Goal: Task Accomplishment & Management: Manage account settings

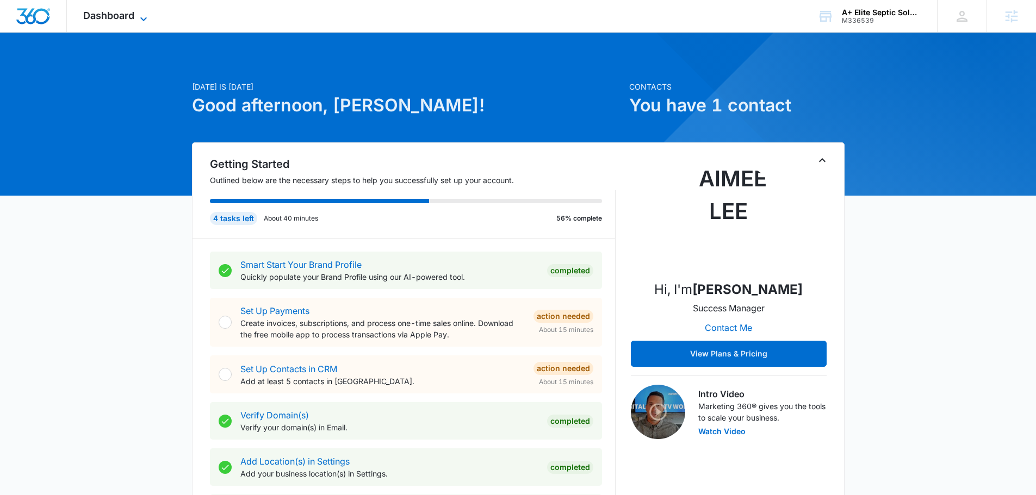
click at [134, 18] on span "Dashboard" at bounding box center [108, 15] width 51 height 11
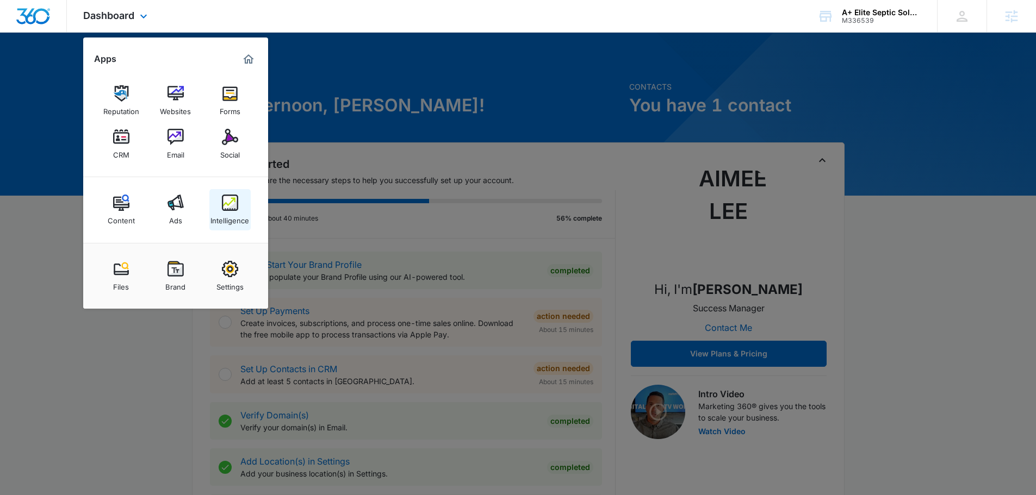
click at [235, 203] on img at bounding box center [230, 203] width 16 height 16
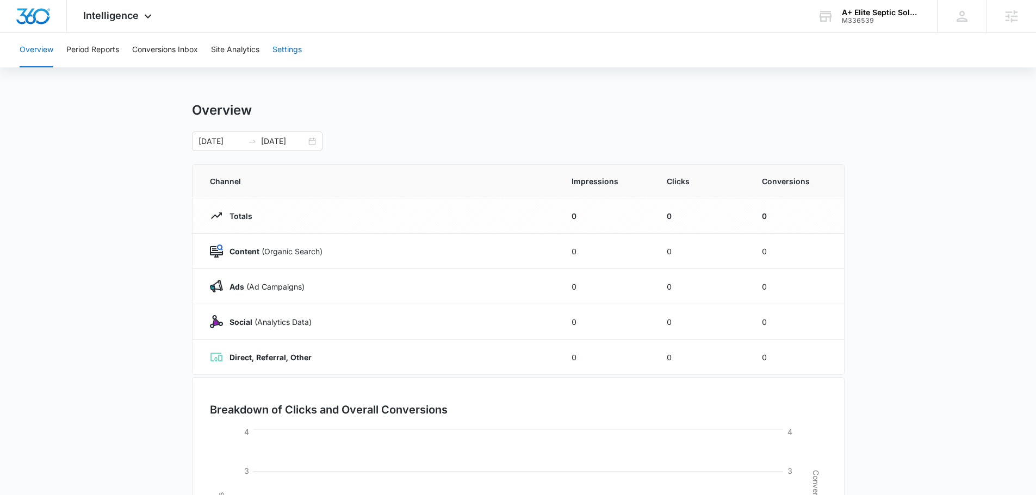
click at [295, 55] on button "Settings" at bounding box center [286, 50] width 29 height 35
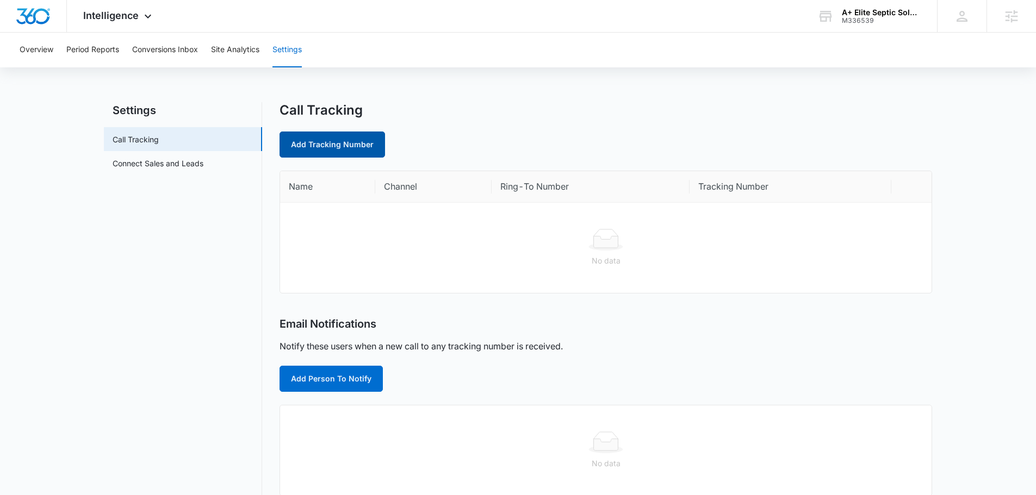
click at [327, 152] on link "Add Tracking Number" at bounding box center [331, 145] width 105 height 26
select select "by_area_code"
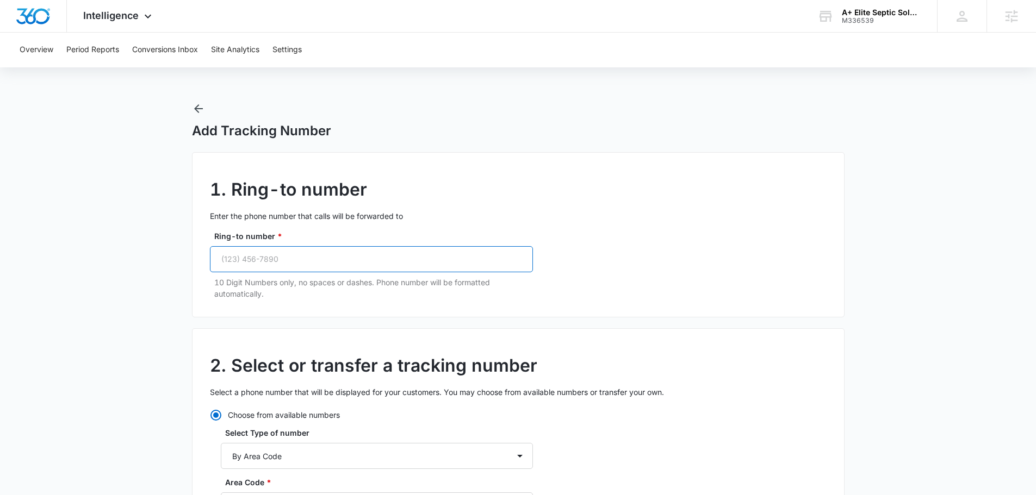
click at [307, 266] on input "Ring-to number *" at bounding box center [371, 259] width 323 height 26
paste input "[PHONE_NUMBER]"
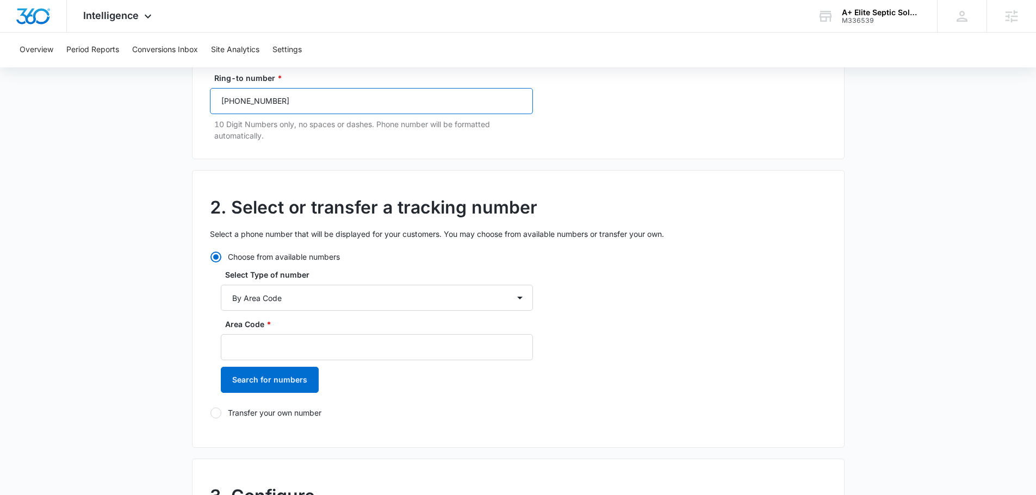
scroll to position [163, 0]
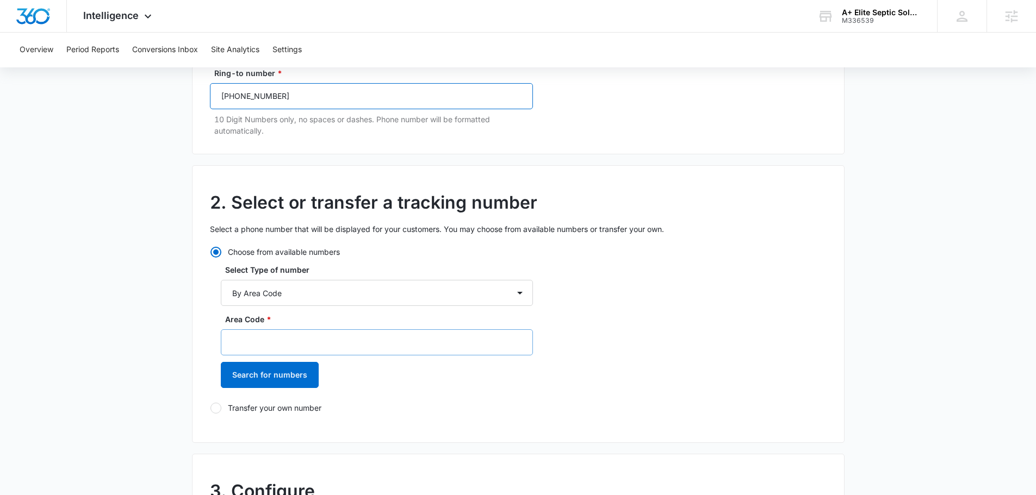
type input "[PHONE_NUMBER]"
drag, startPoint x: 332, startPoint y: 336, endPoint x: 350, endPoint y: 343, distance: 18.8
click at [332, 336] on input "Area Code *" at bounding box center [377, 342] width 312 height 26
type input "6"
type input "305"
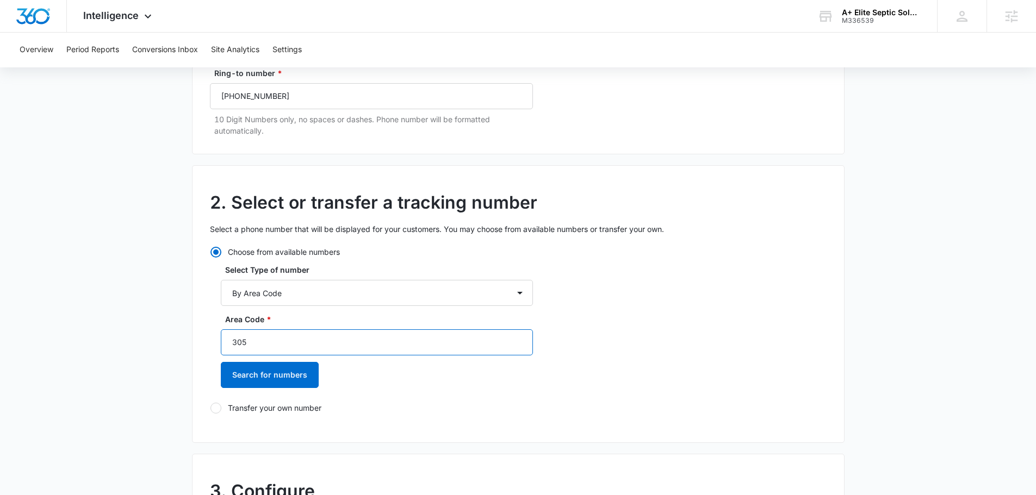
click at [293, 376] on button "Search for numbers" at bounding box center [270, 375] width 98 height 26
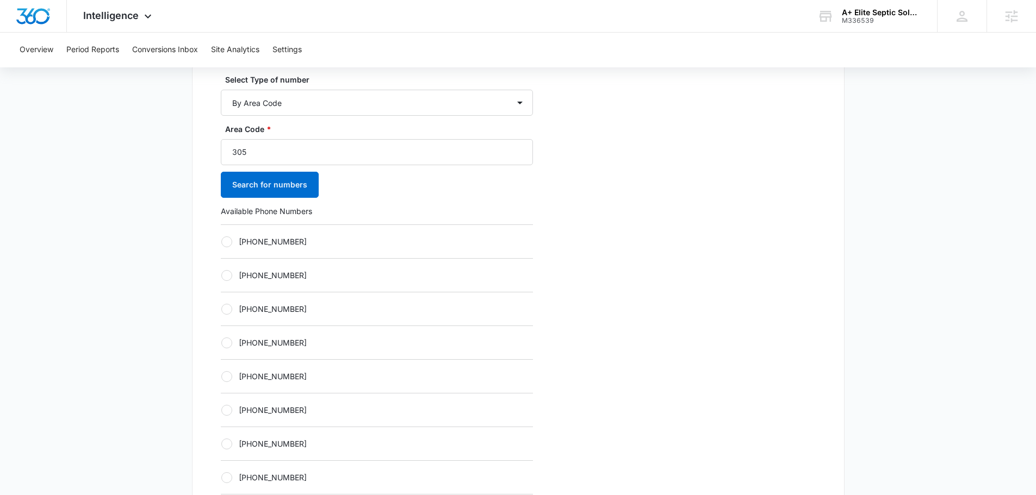
scroll to position [381, 0]
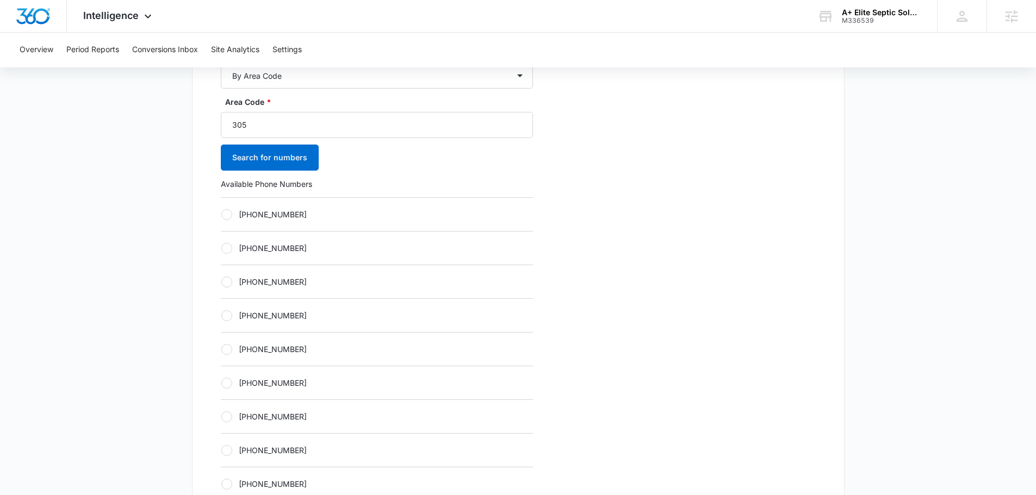
click at [237, 312] on label "[PHONE_NUMBER]" at bounding box center [377, 315] width 312 height 11
click at [221, 315] on input "[PHONE_NUMBER]" at bounding box center [221, 315] width 1 height 1
radio input "true"
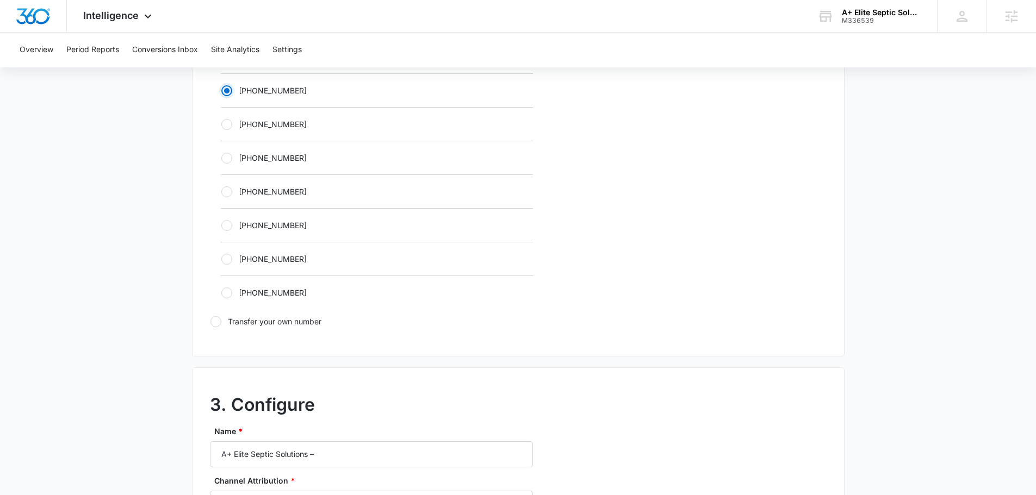
scroll to position [707, 0]
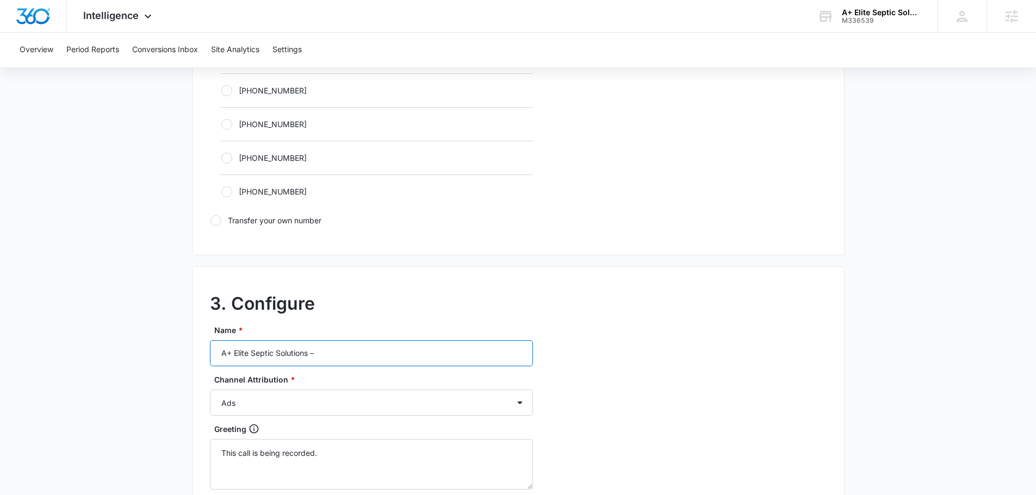
click at [352, 357] on input "A+ Elite Septic Solutions –" at bounding box center [371, 353] width 323 height 26
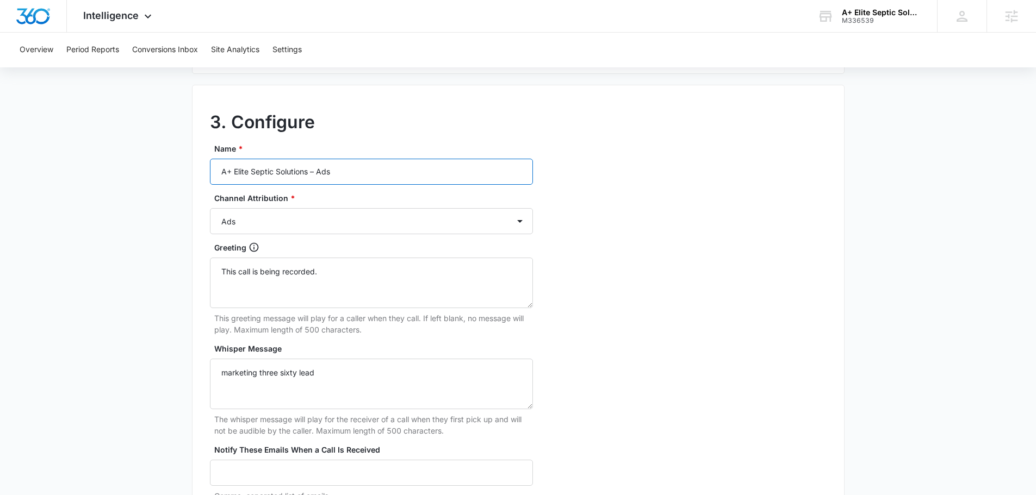
scroll to position [1018, 0]
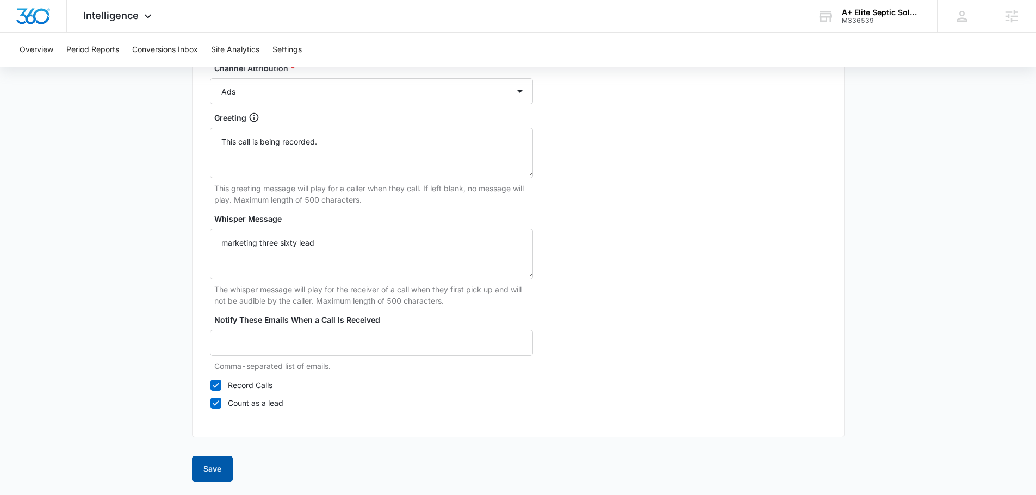
type input "A+ Elite Septic Solutions – Ads"
click at [224, 465] on button "Save" at bounding box center [212, 469] width 41 height 26
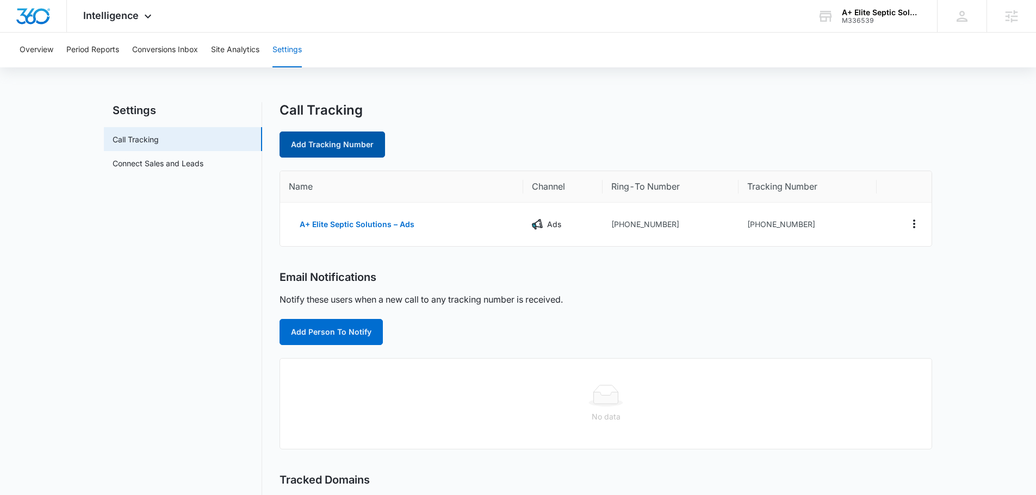
click at [327, 133] on link "Add Tracking Number" at bounding box center [331, 145] width 105 height 26
select select "by_area_code"
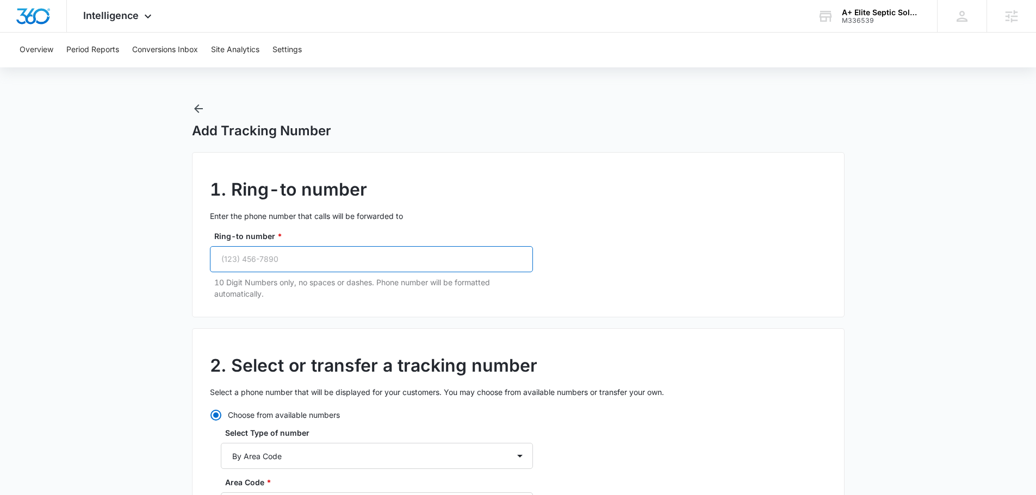
click at [339, 254] on input "Ring-to number *" at bounding box center [371, 259] width 323 height 26
paste input "[PHONE_NUMBER]"
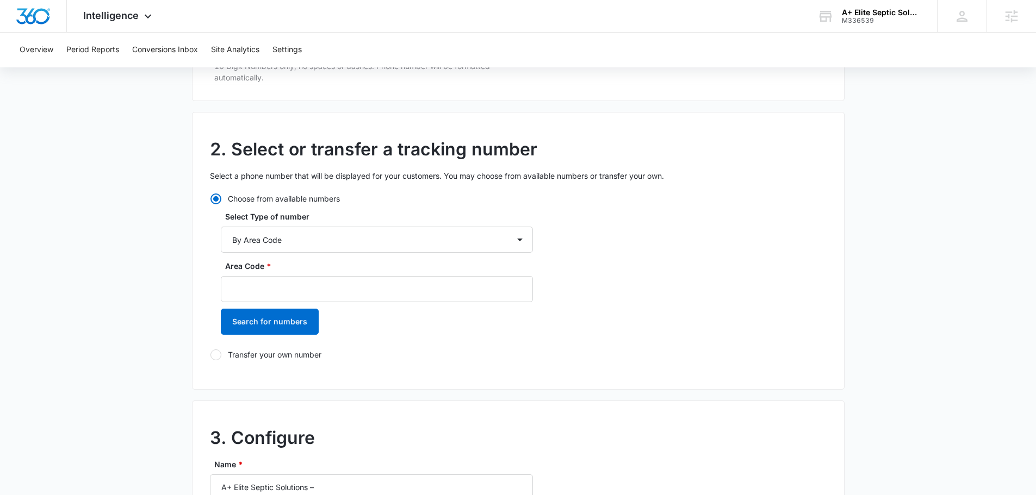
scroll to position [217, 0]
type input "[PHONE_NUMBER]"
click at [304, 293] on input "Area Code *" at bounding box center [377, 288] width 312 height 26
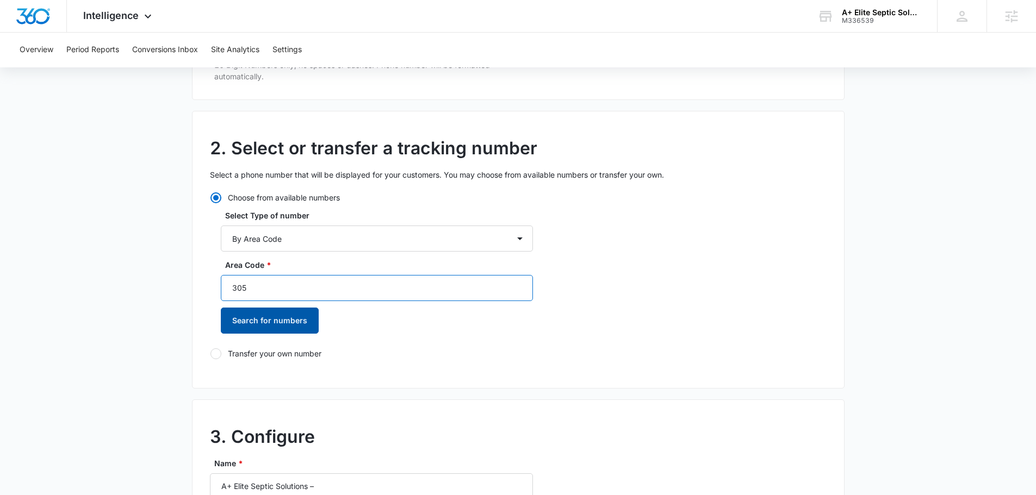
type input "305"
click at [270, 315] on button "Search for numbers" at bounding box center [270, 321] width 98 height 26
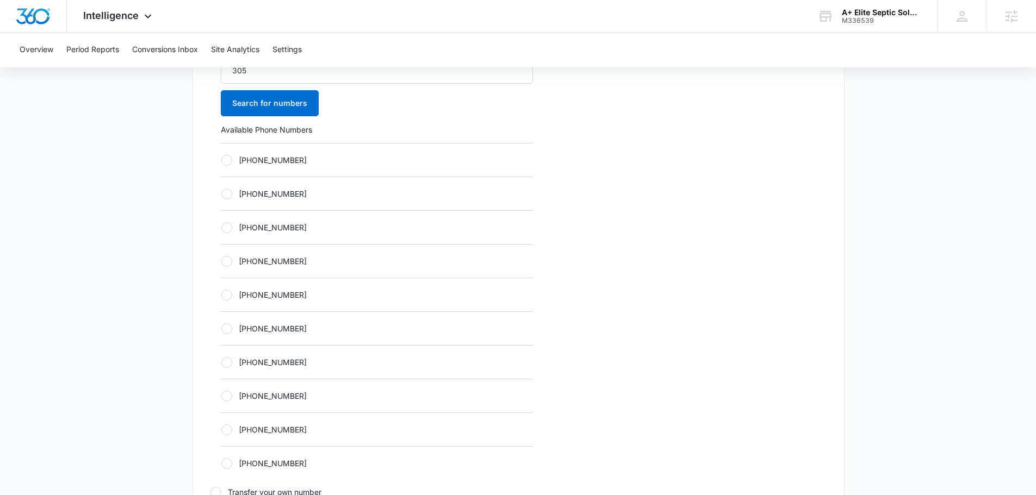
click at [273, 265] on label "[PHONE_NUMBER]" at bounding box center [377, 260] width 312 height 11
click at [221, 261] on input "[PHONE_NUMBER]" at bounding box center [221, 261] width 1 height 1
radio input "true"
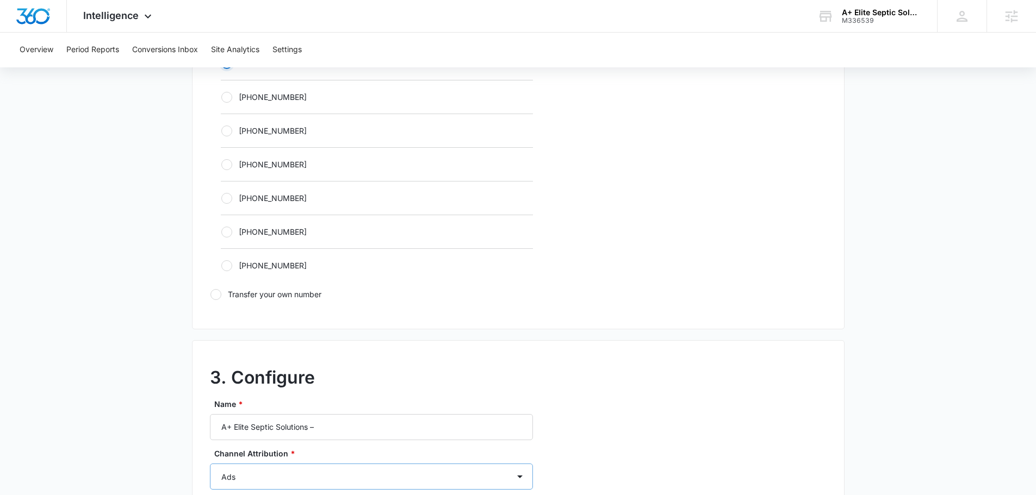
scroll to position [815, 0]
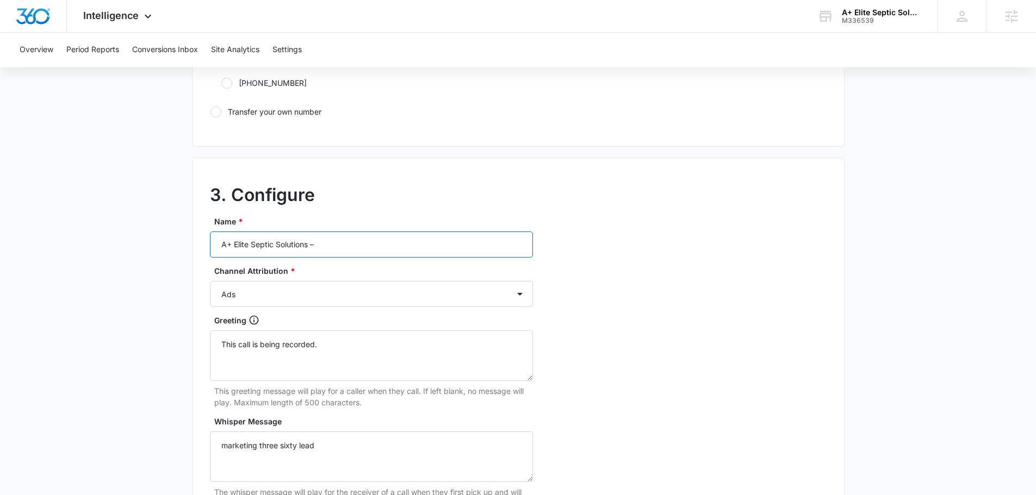
click at [383, 232] on input "A+ Elite Septic Solutions –" at bounding box center [371, 245] width 323 height 26
type input "A+ Elite Septic Solutions – content"
drag, startPoint x: 326, startPoint y: 298, endPoint x: 321, endPoint y: 303, distance: 6.9
click at [326, 298] on select "Ads Local Service Ads Content Social Other" at bounding box center [371, 294] width 323 height 26
select select "CONTENT"
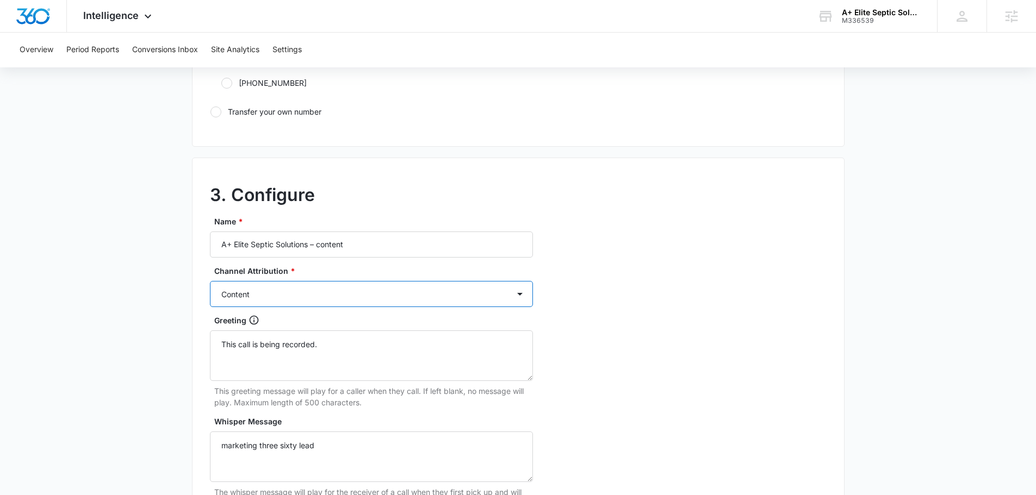
click at [210, 281] on select "Ads Local Service Ads Content Social Other" at bounding box center [371, 294] width 323 height 26
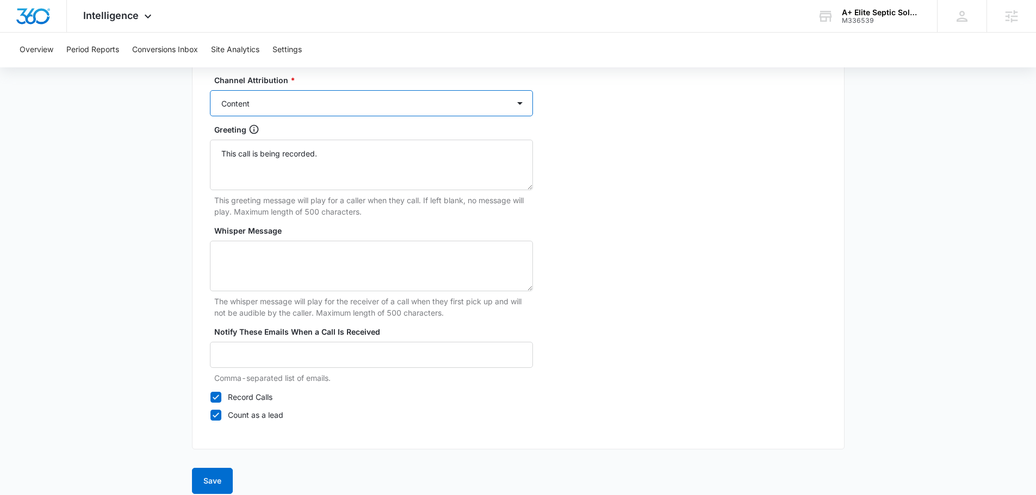
scroll to position [1018, 0]
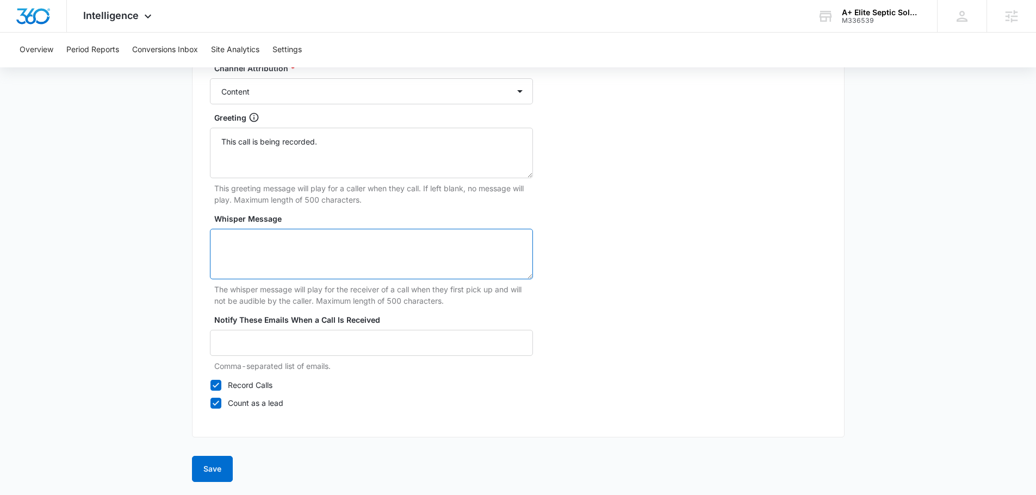
click at [335, 240] on textarea "Whisper Message" at bounding box center [371, 254] width 323 height 51
type textarea "marketing three sixty lead"
click at [216, 479] on button "Save" at bounding box center [212, 469] width 41 height 26
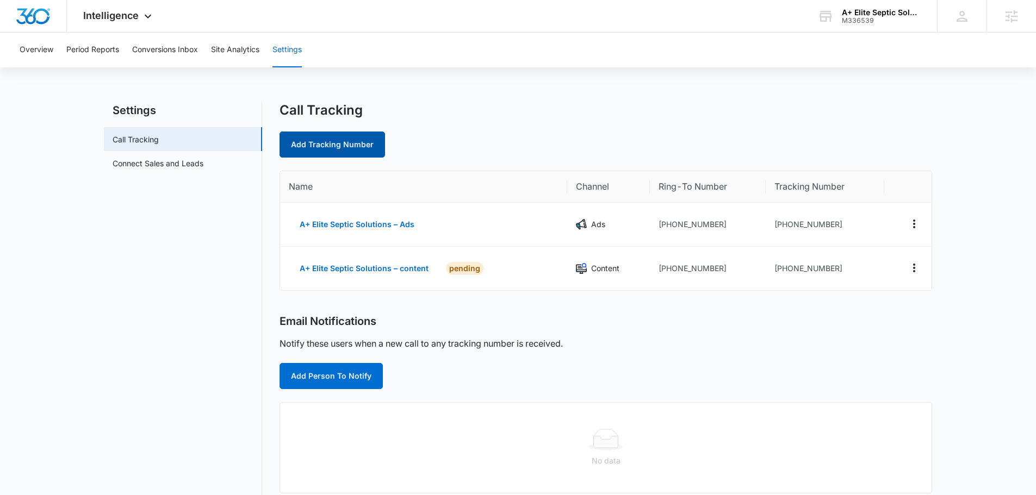
click at [313, 148] on link "Add Tracking Number" at bounding box center [331, 145] width 105 height 26
select select "by_area_code"
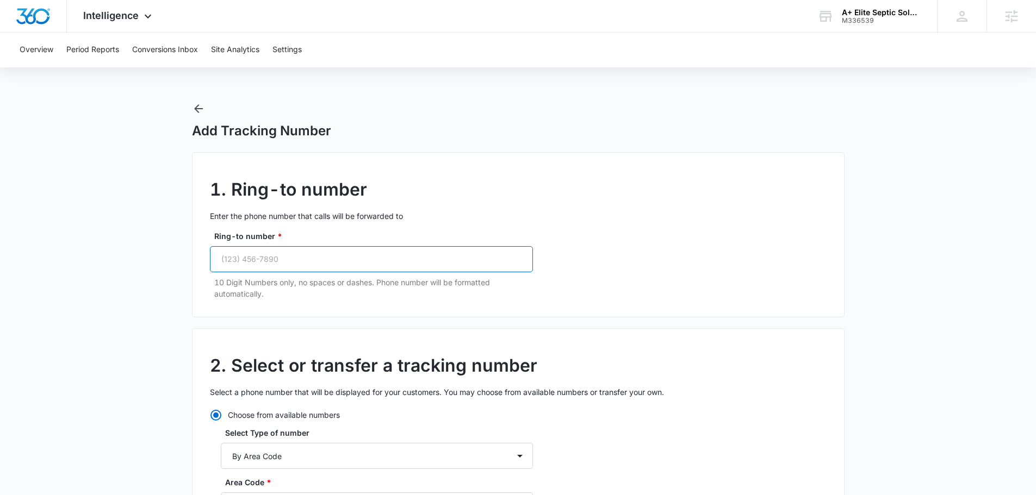
click at [378, 254] on input "Ring-to number *" at bounding box center [371, 259] width 323 height 26
paste input "[PHONE_NUMBER]"
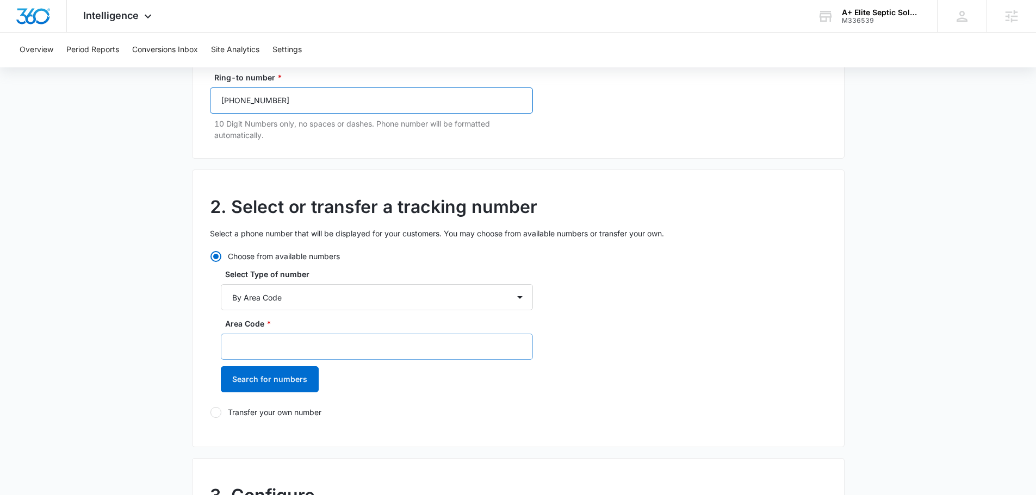
scroll to position [163, 0]
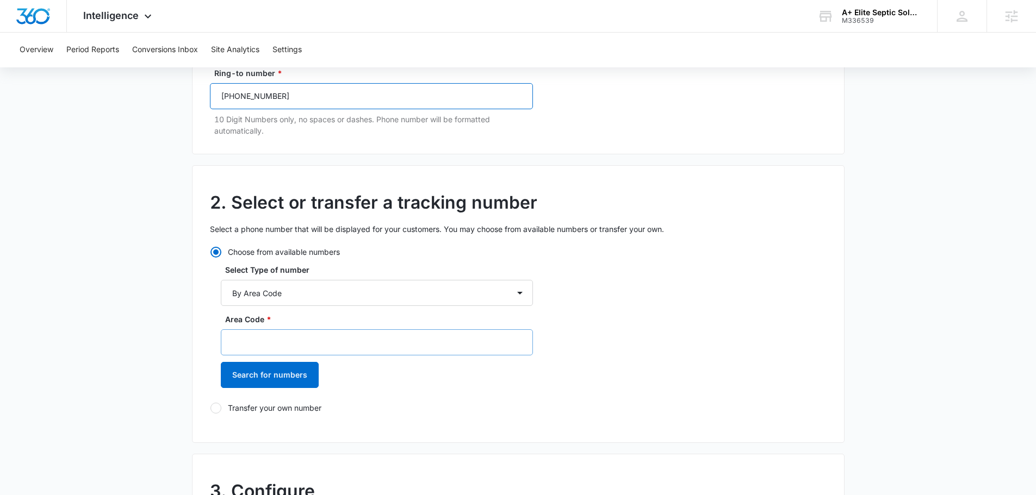
type input "[PHONE_NUMBER]"
click at [335, 341] on input "Area Code *" at bounding box center [377, 342] width 312 height 26
type input "6"
type input "305"
click at [254, 360] on div "Area Code * 305 Search for numbers" at bounding box center [377, 355] width 312 height 82
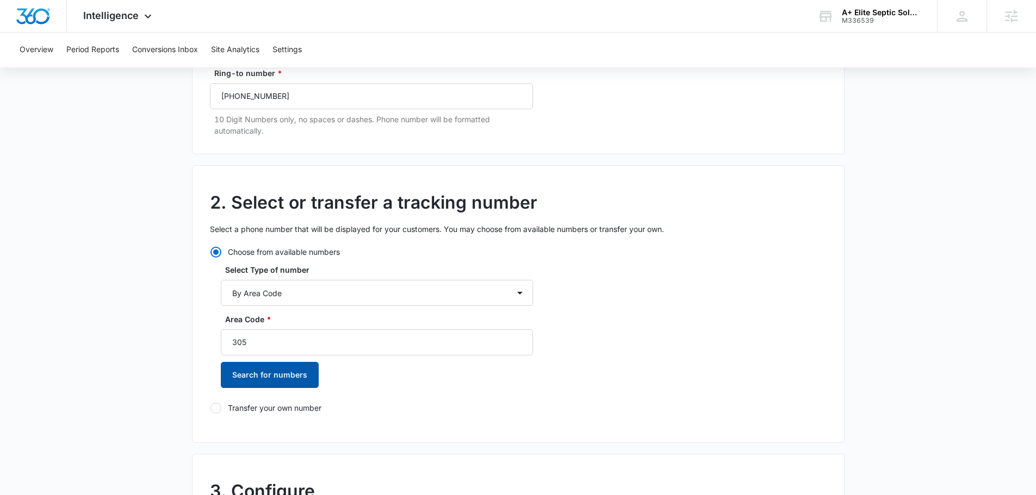
click at [229, 388] on button "Search for numbers" at bounding box center [270, 375] width 98 height 26
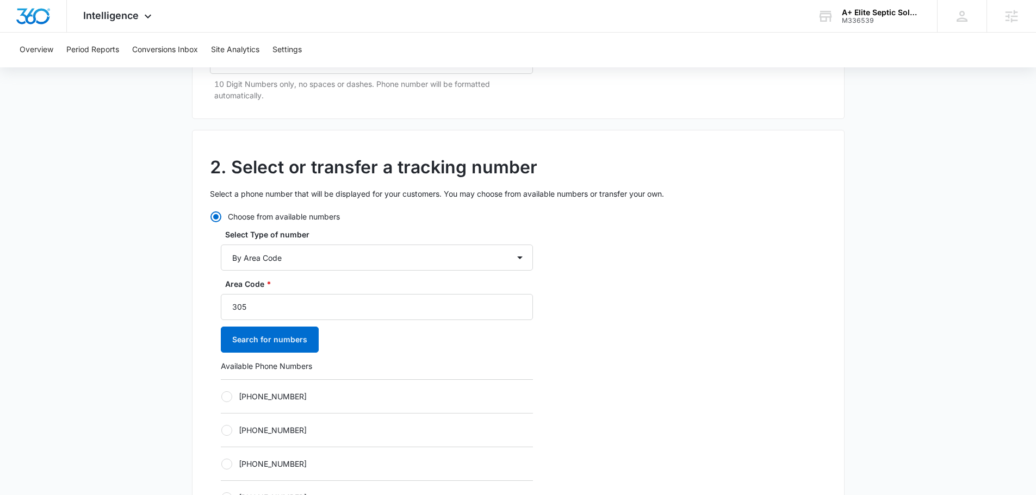
scroll to position [217, 0]
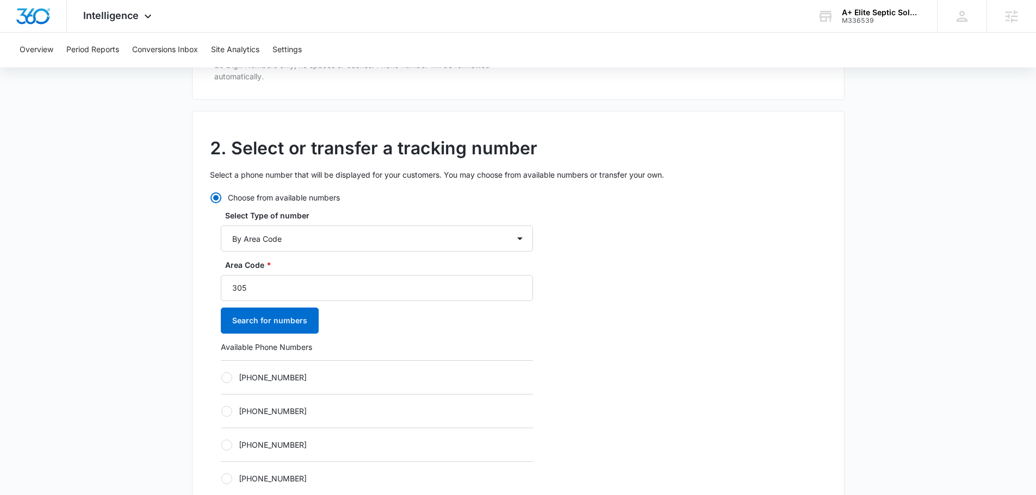
click at [294, 452] on div "[PHONE_NUMBER]" at bounding box center [377, 445] width 312 height 34
click at [287, 448] on label "[PHONE_NUMBER]" at bounding box center [377, 444] width 312 height 11
click at [221, 445] on input "[PHONE_NUMBER]" at bounding box center [221, 445] width 1 height 1
radio input "true"
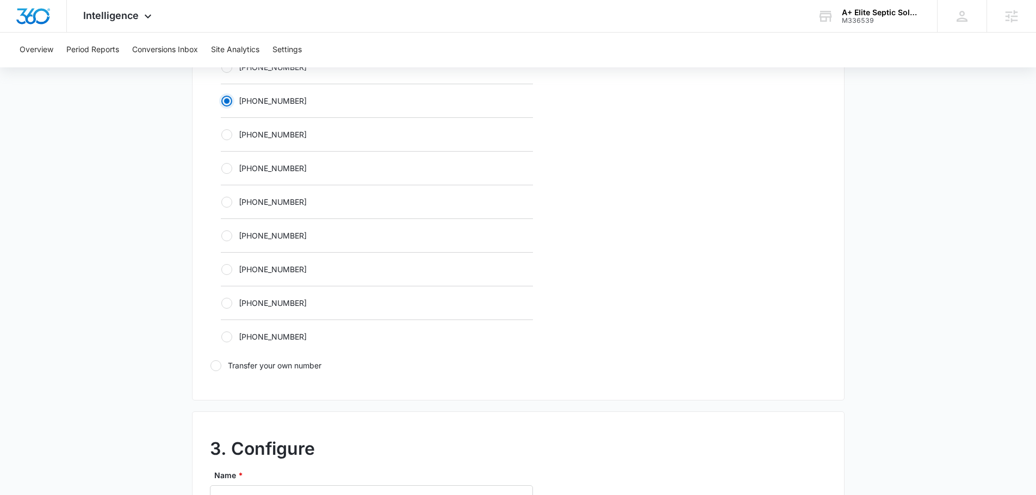
scroll to position [652, 0]
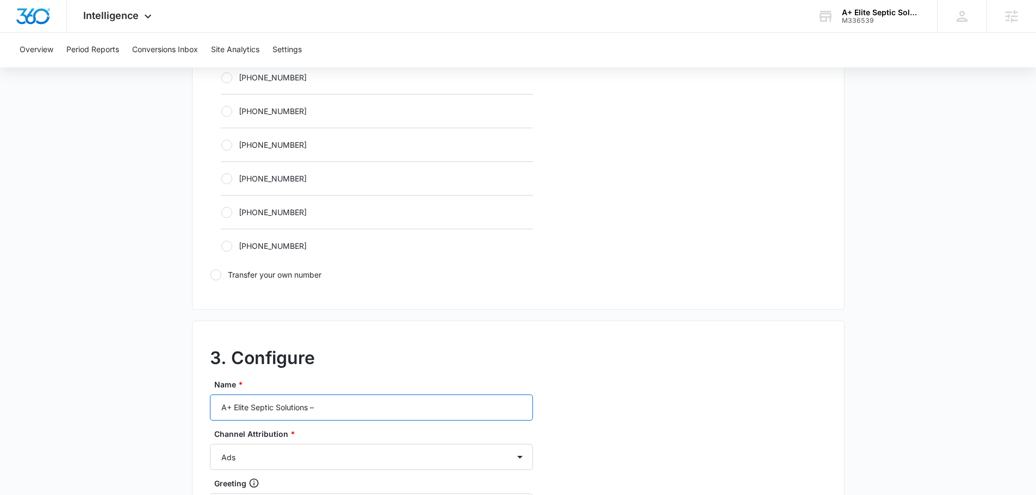
drag, startPoint x: 355, startPoint y: 409, endPoint x: 427, endPoint y: 422, distance: 73.4
click at [356, 409] on input "A+ Elite Septic Solutions –" at bounding box center [371, 408] width 323 height 26
type input "A+ Elite Septic Solutions – social"
click at [370, 457] on select "Ads Local Service Ads Content Social Other" at bounding box center [371, 457] width 323 height 26
select select "SOCIAL"
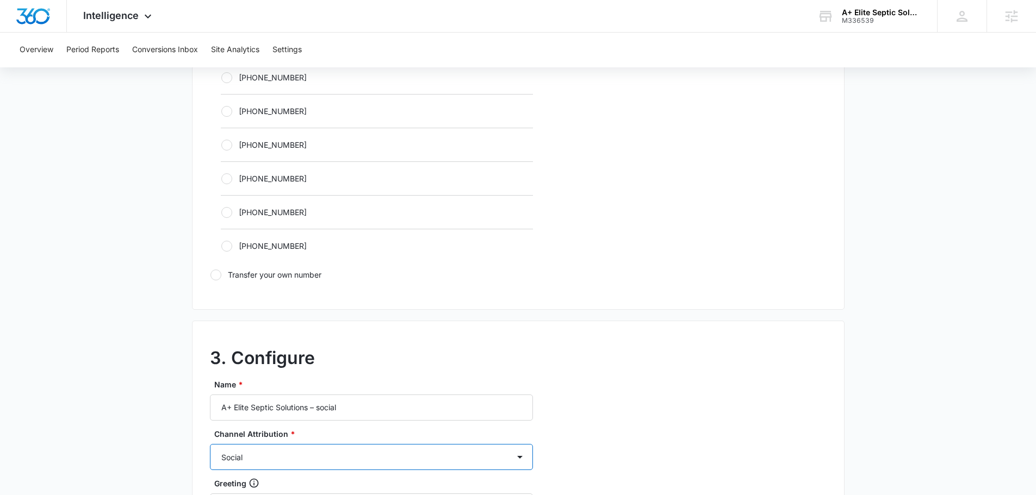
click at [210, 444] on select "Ads Local Service Ads Content Social Other" at bounding box center [371, 457] width 323 height 26
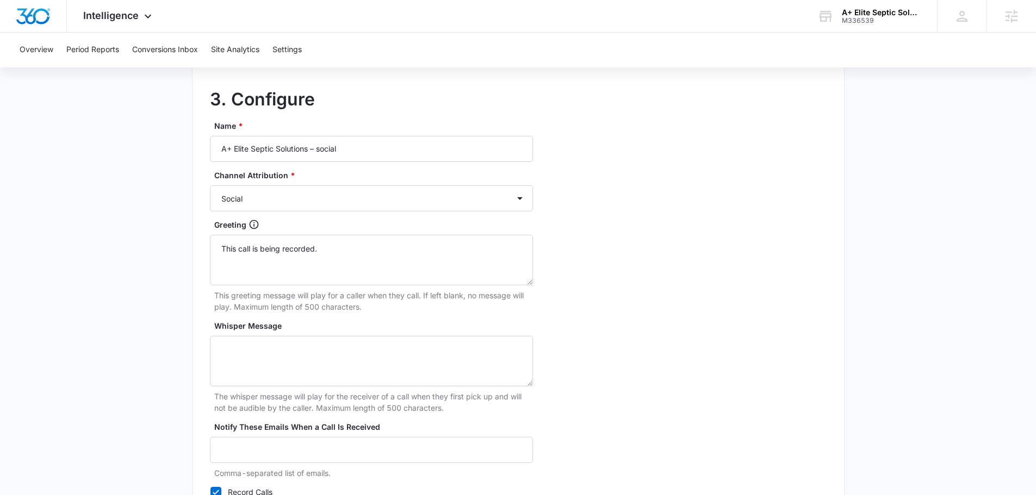
scroll to position [924, 0]
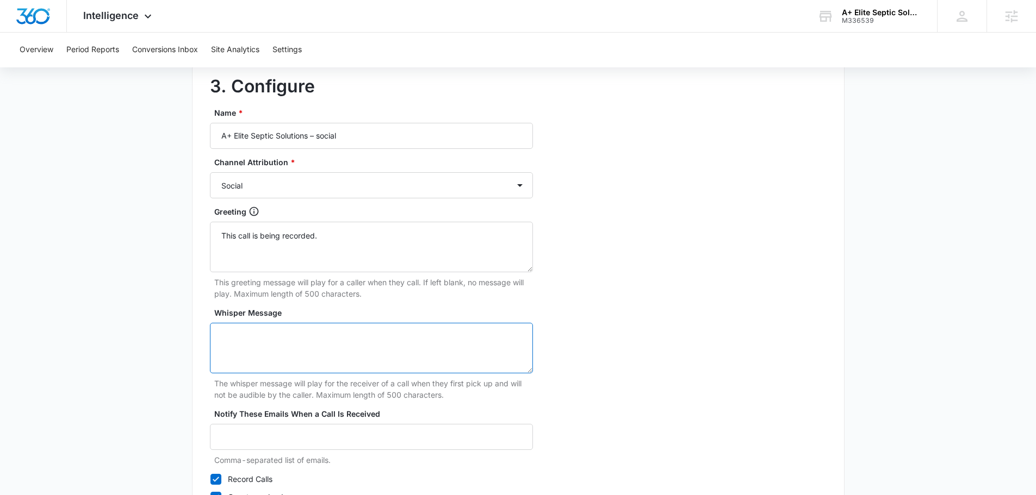
click at [310, 348] on textarea "Whisper Message" at bounding box center [371, 348] width 323 height 51
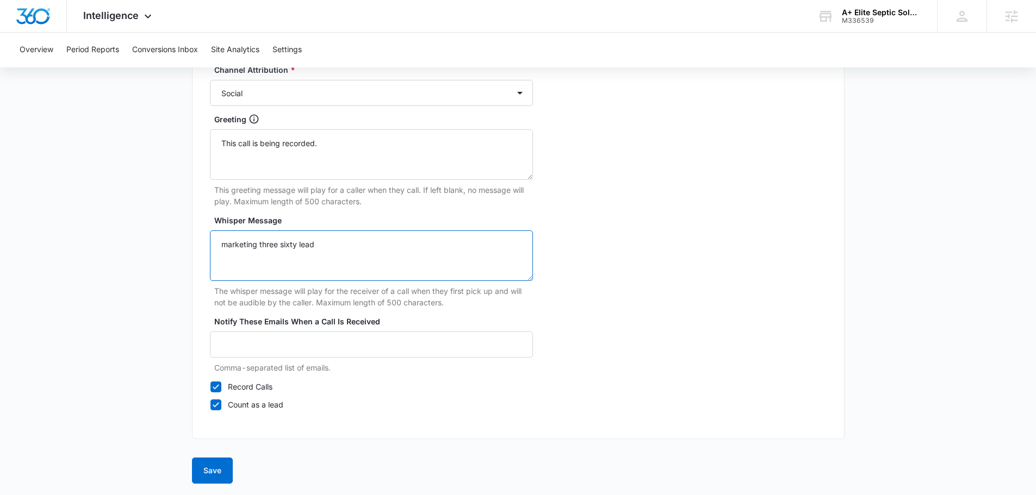
scroll to position [1018, 0]
type textarea "marketing three sixty lead"
click at [226, 470] on button "Save" at bounding box center [212, 469] width 41 height 26
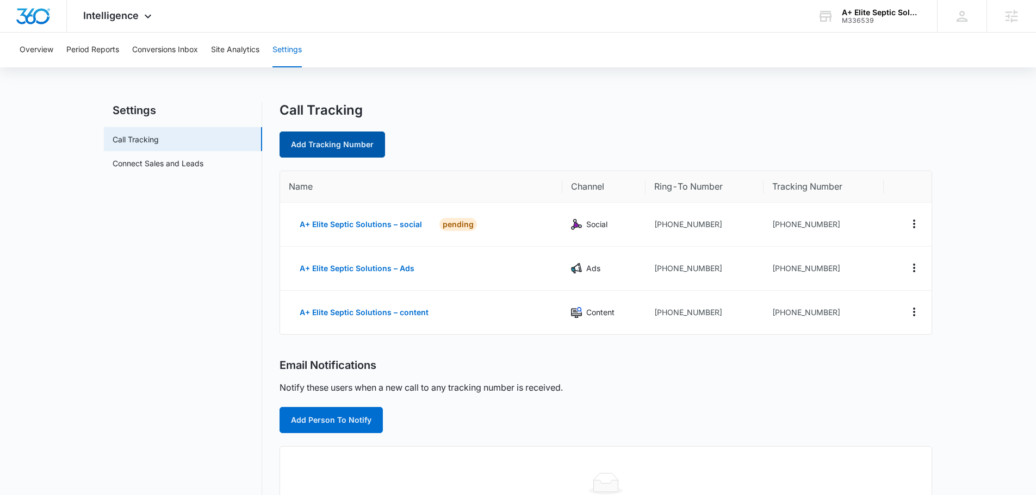
click at [347, 157] on link "Add Tracking Number" at bounding box center [331, 145] width 105 height 26
select select "by_area_code"
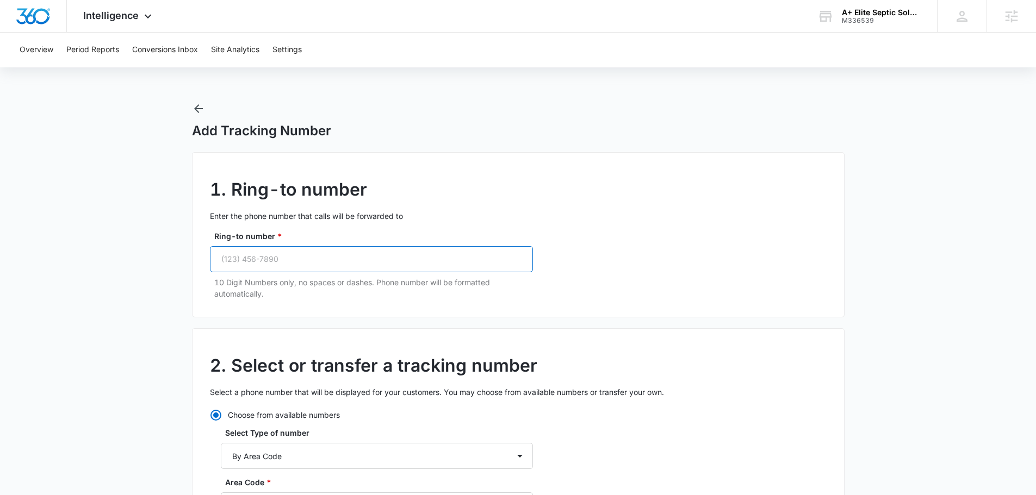
click at [335, 269] on input "Ring-to number *" at bounding box center [371, 259] width 323 height 26
paste input "[PHONE_NUMBER]"
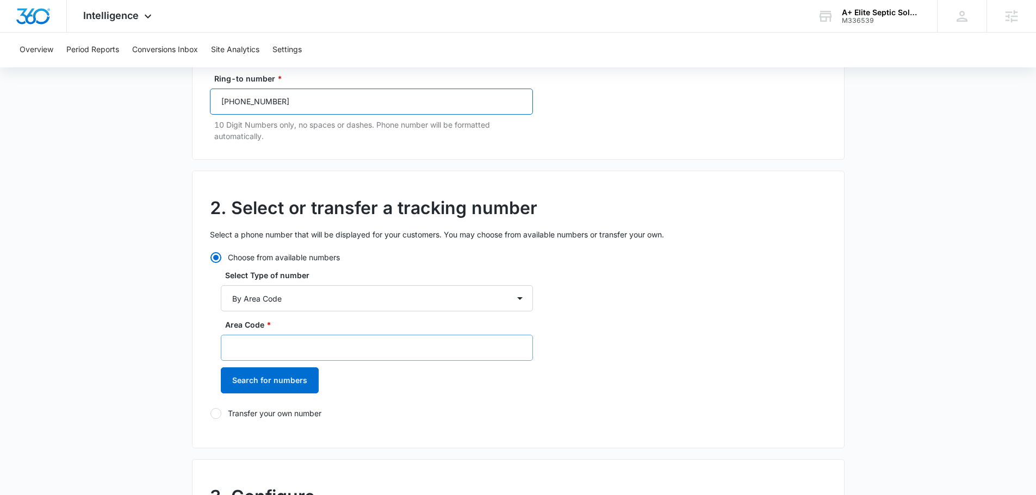
scroll to position [163, 0]
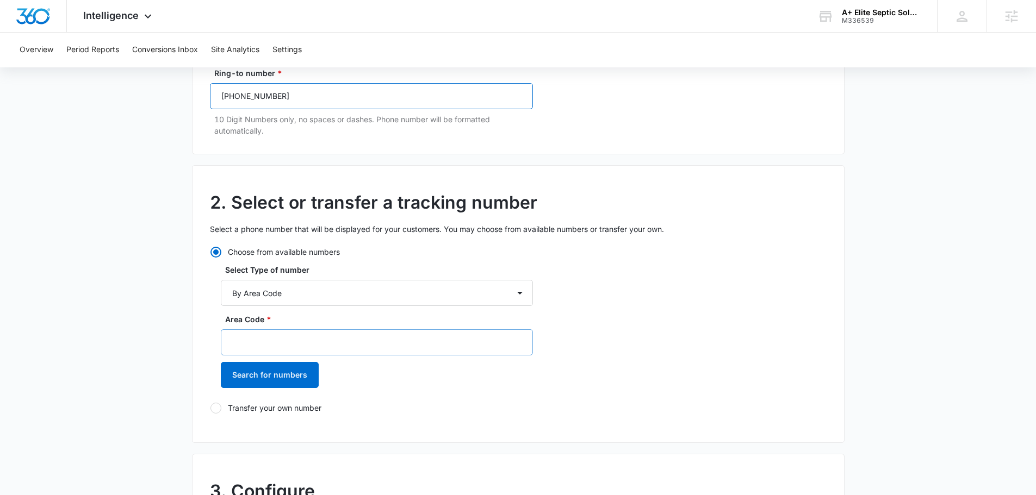
type input "[PHONE_NUMBER]"
click at [306, 353] on input "Area Code *" at bounding box center [377, 342] width 312 height 26
type input "305"
click at [283, 378] on button "Search for numbers" at bounding box center [270, 375] width 98 height 26
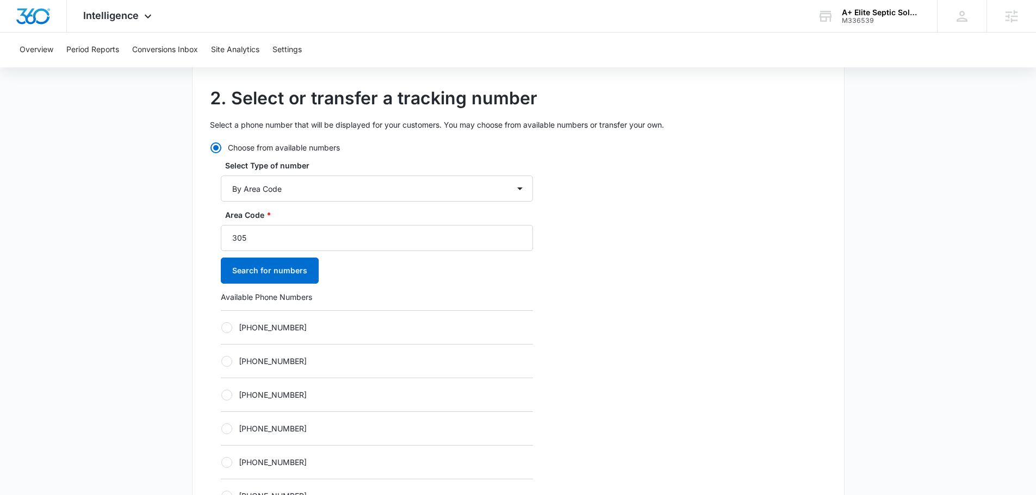
scroll to position [381, 0]
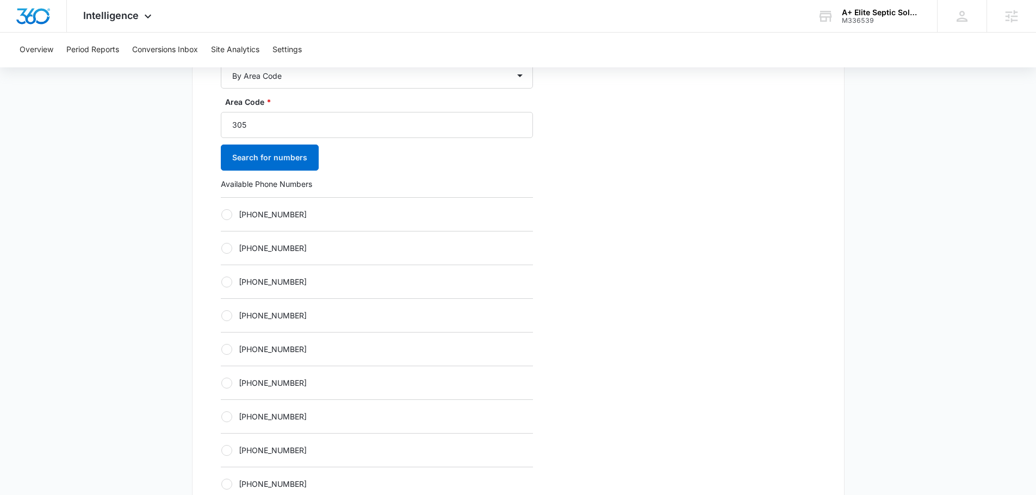
click at [441, 342] on div "[PHONE_NUMBER]" at bounding box center [377, 349] width 312 height 34
drag, startPoint x: 401, startPoint y: 351, endPoint x: 408, endPoint y: 351, distance: 6.5
click at [395, 352] on label "[PHONE_NUMBER]" at bounding box center [377, 349] width 312 height 11
click at [221, 350] on input "[PHONE_NUMBER]" at bounding box center [221, 349] width 1 height 1
radio input "true"
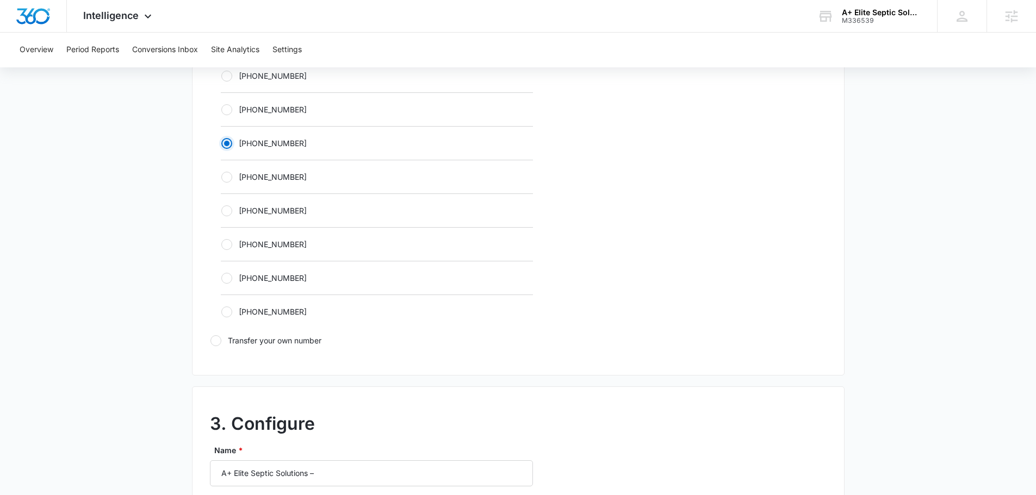
scroll to position [707, 0]
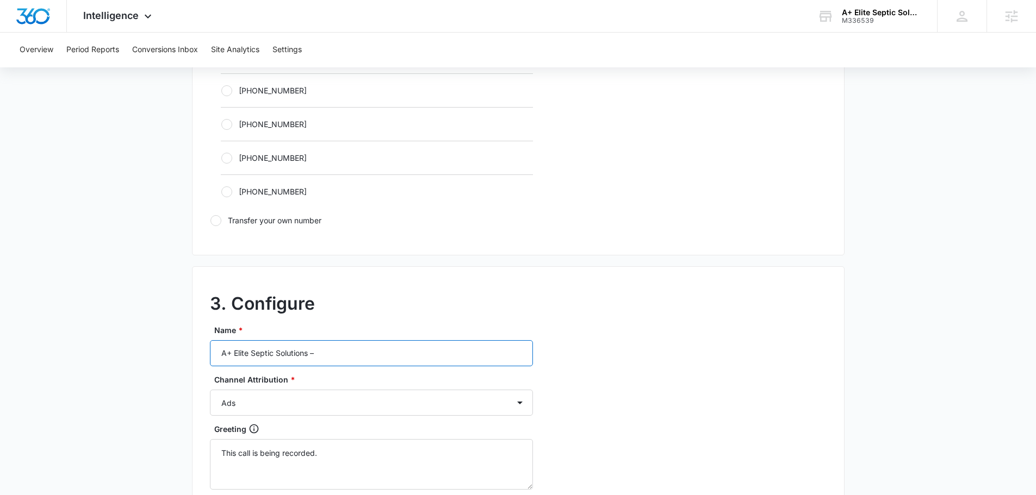
click at [415, 359] on input "A+ Elite Septic Solutions –" at bounding box center [371, 353] width 323 height 26
type input "A+ Elite Septic Solutions – other"
click at [364, 394] on select "Ads Local Service Ads Content Social Other" at bounding box center [371, 403] width 323 height 26
select select "OTHER"
click at [210, 390] on select "Ads Local Service Ads Content Social Other" at bounding box center [371, 403] width 323 height 26
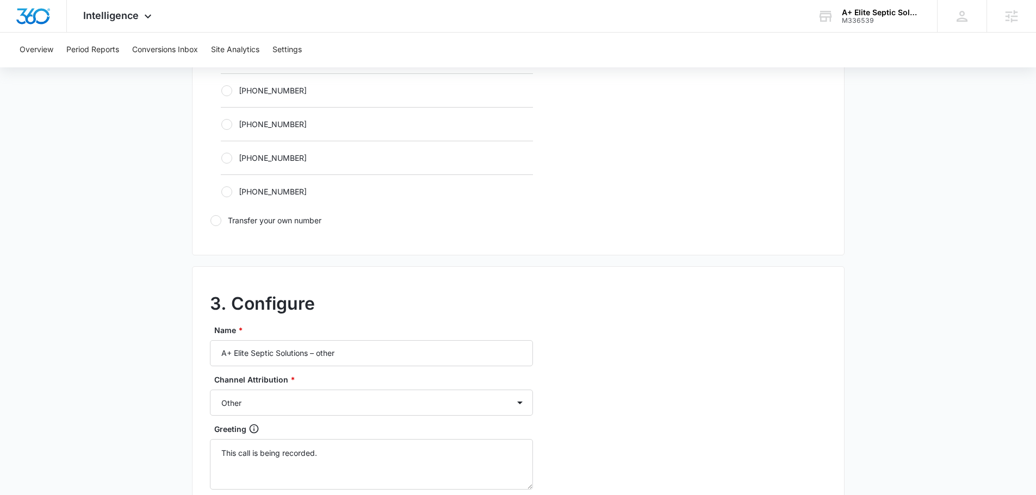
click at [670, 312] on h2 "3. Configure" at bounding box center [518, 304] width 616 height 26
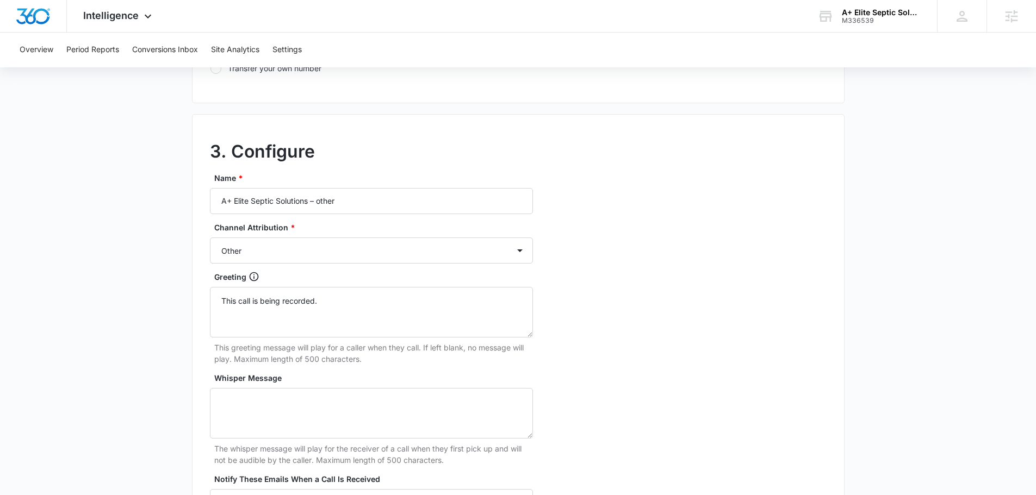
scroll to position [870, 0]
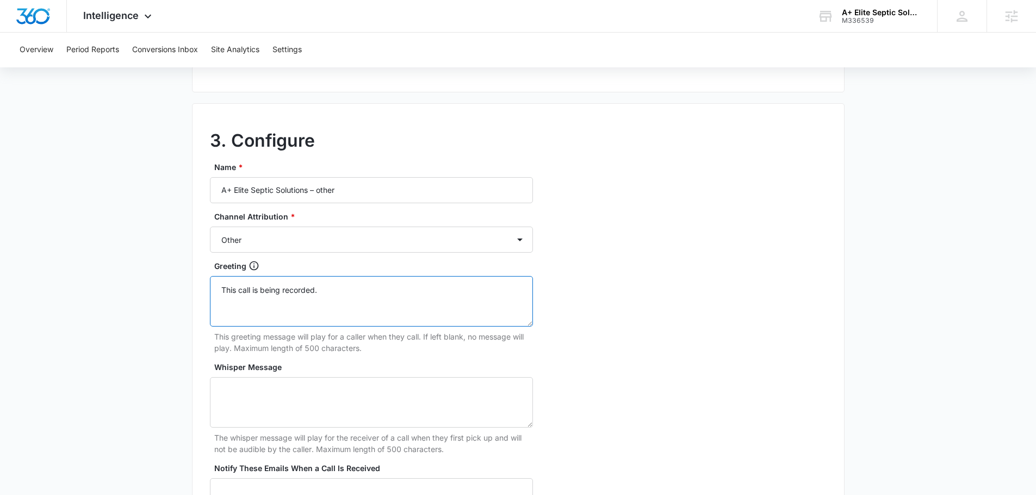
click at [338, 300] on textarea "This call is being recorded." at bounding box center [371, 301] width 323 height 51
click at [398, 418] on textarea "Whisper Message" at bounding box center [371, 402] width 323 height 51
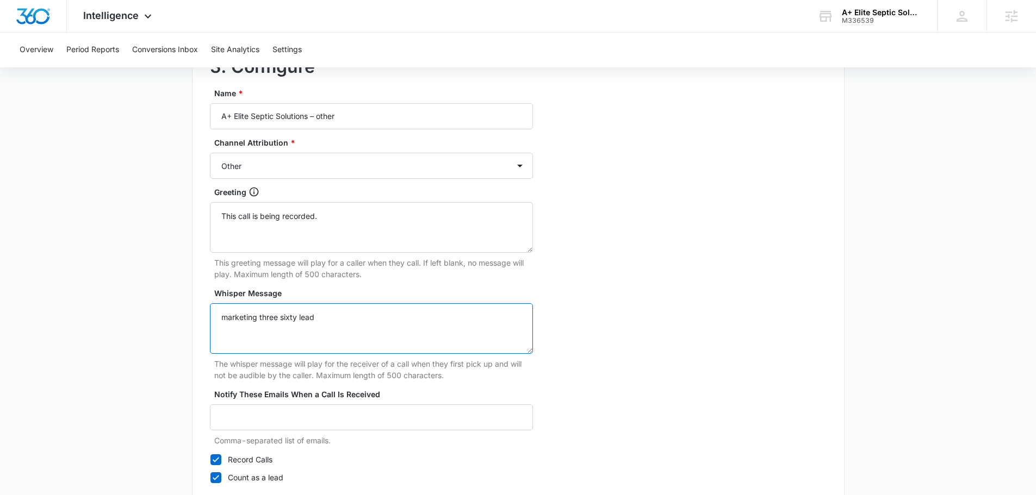
scroll to position [1018, 0]
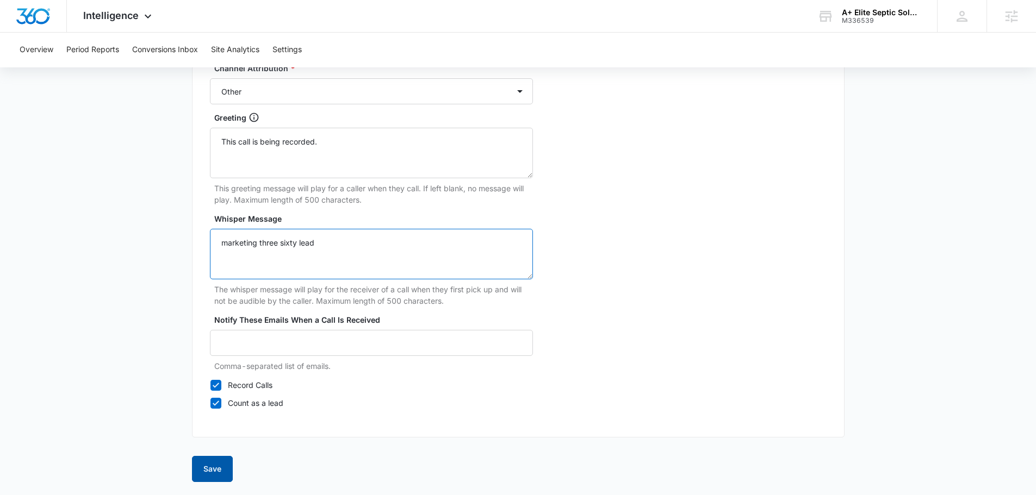
type textarea "marketing three sixty lead"
click at [225, 477] on button "Save" at bounding box center [212, 469] width 41 height 26
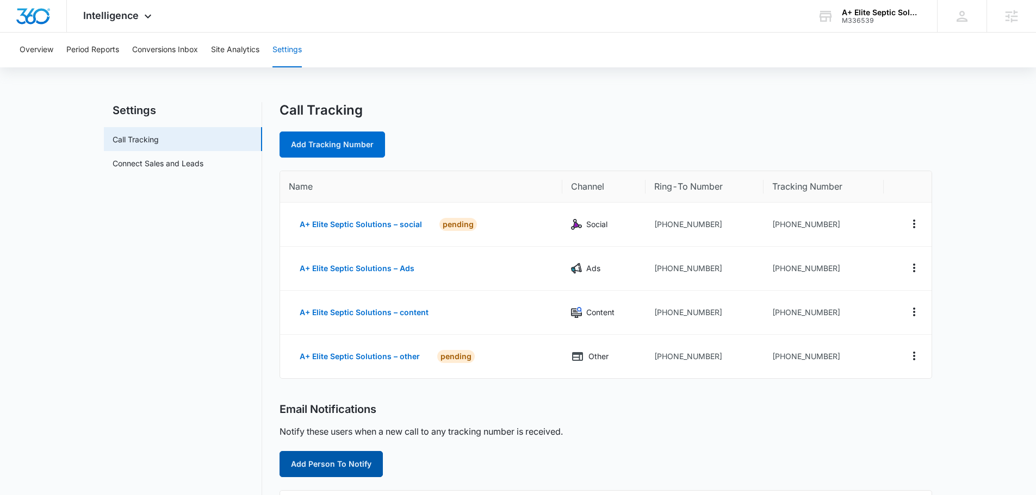
click at [304, 468] on button "Add Person To Notify" at bounding box center [330, 464] width 103 height 26
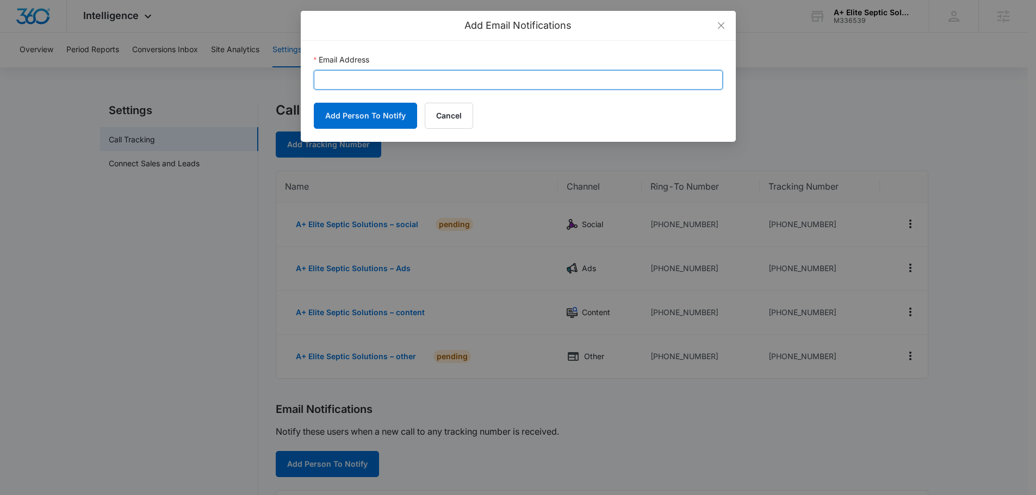
click at [395, 79] on input "Email Address" at bounding box center [518, 80] width 409 height 20
paste input "[EMAIL_ADDRESS][DOMAIN_NAME]"
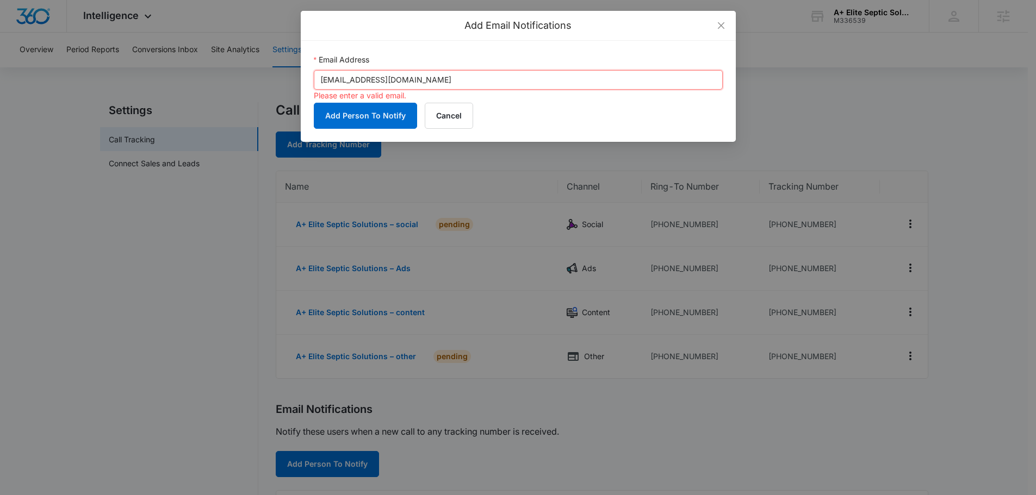
drag, startPoint x: 322, startPoint y: 79, endPoint x: 209, endPoint y: 91, distance: 114.2
click at [216, 91] on div "Add Email Notifications Email Address [EMAIL_ADDRESS][DOMAIN_NAME] Please enter…" at bounding box center [518, 247] width 1036 height 495
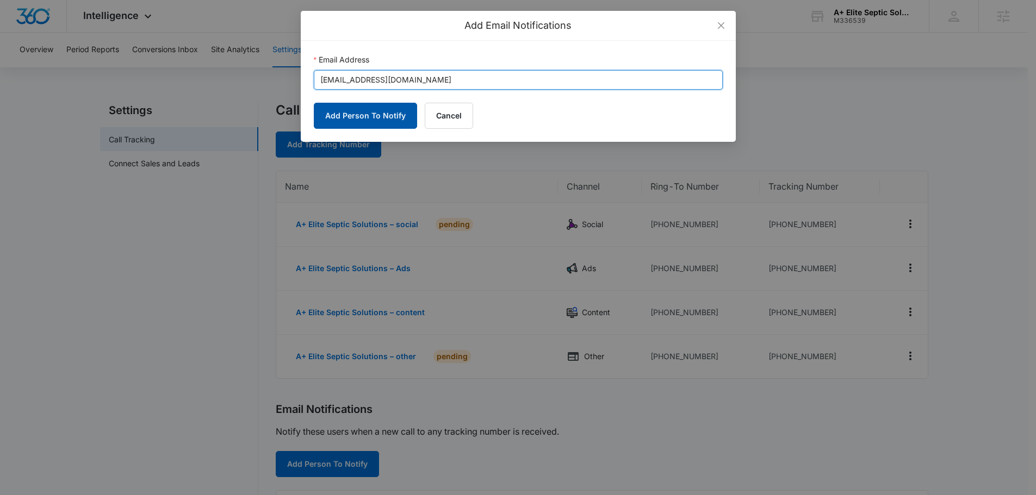
type input "[EMAIL_ADDRESS][DOMAIN_NAME]"
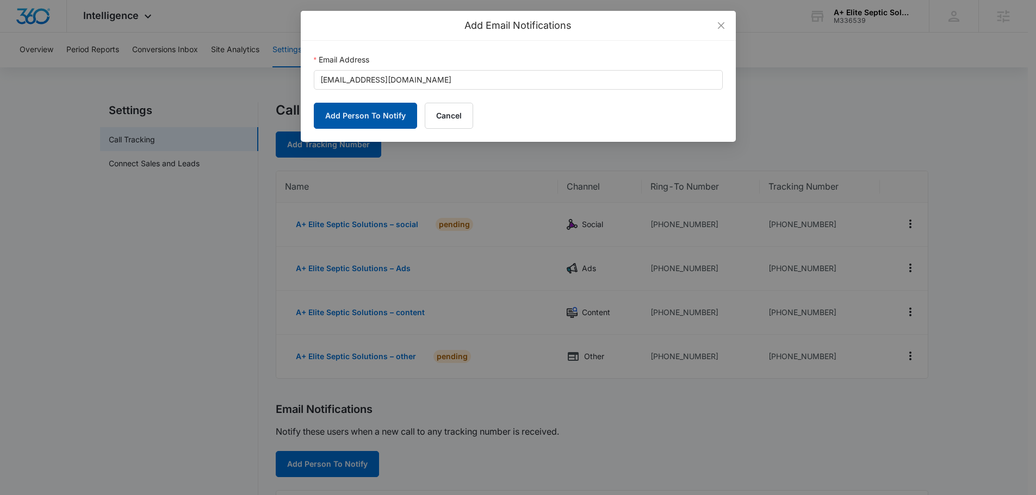
click at [351, 118] on button "Add Person To Notify" at bounding box center [365, 116] width 103 height 26
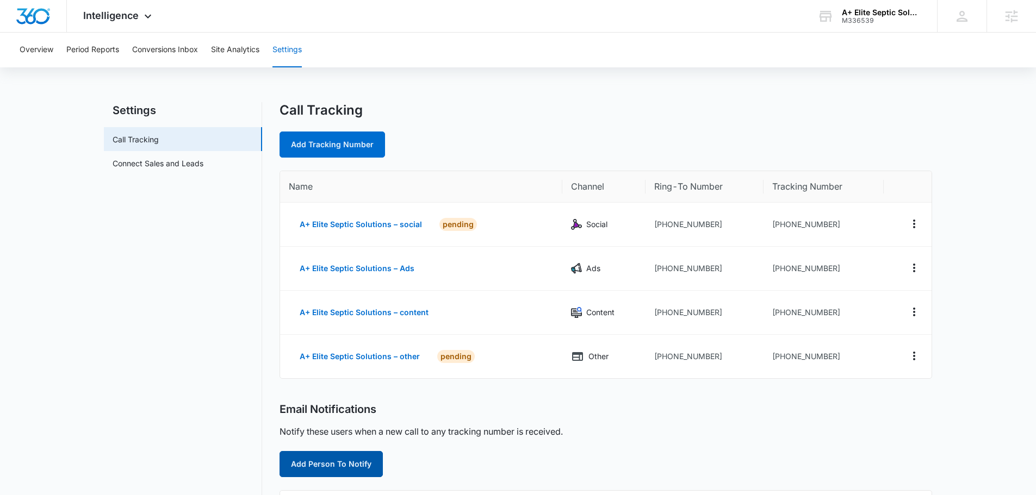
scroll to position [54, 0]
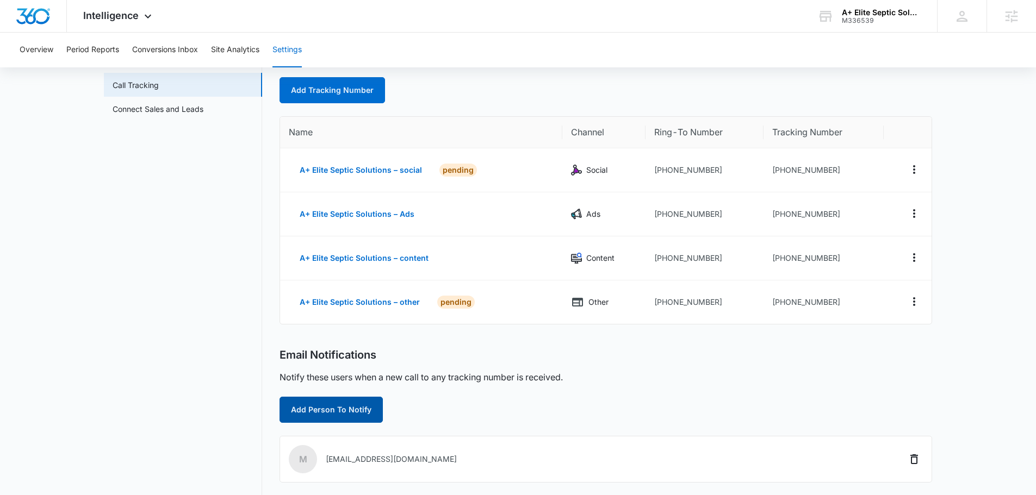
click at [339, 410] on button "Add Person To Notify" at bounding box center [330, 410] width 103 height 26
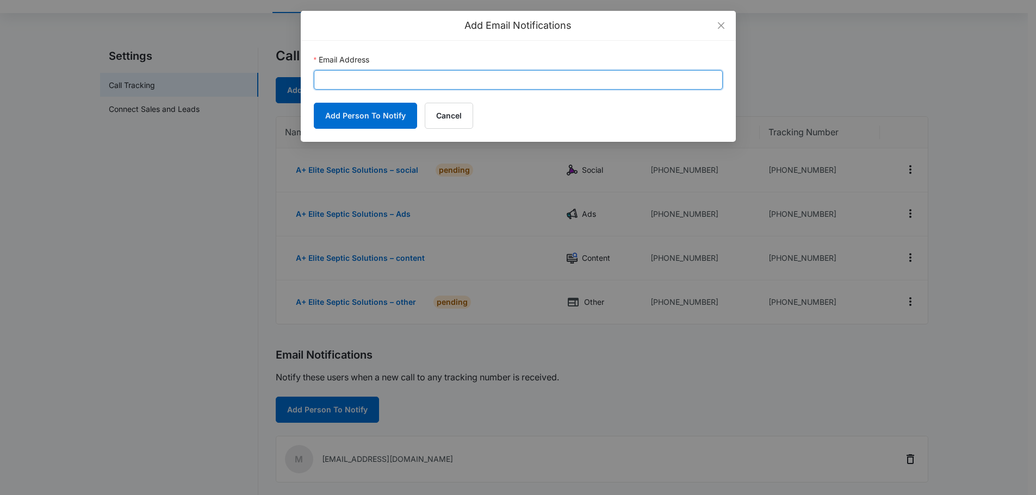
click at [488, 83] on input "Email Address" at bounding box center [518, 80] width 409 height 20
paste input "[PERSON_NAME][EMAIL_ADDRESS][PERSON_NAME][DOMAIN_NAME]"
type input "[PERSON_NAME][EMAIL_ADDRESS][PERSON_NAME][DOMAIN_NAME]"
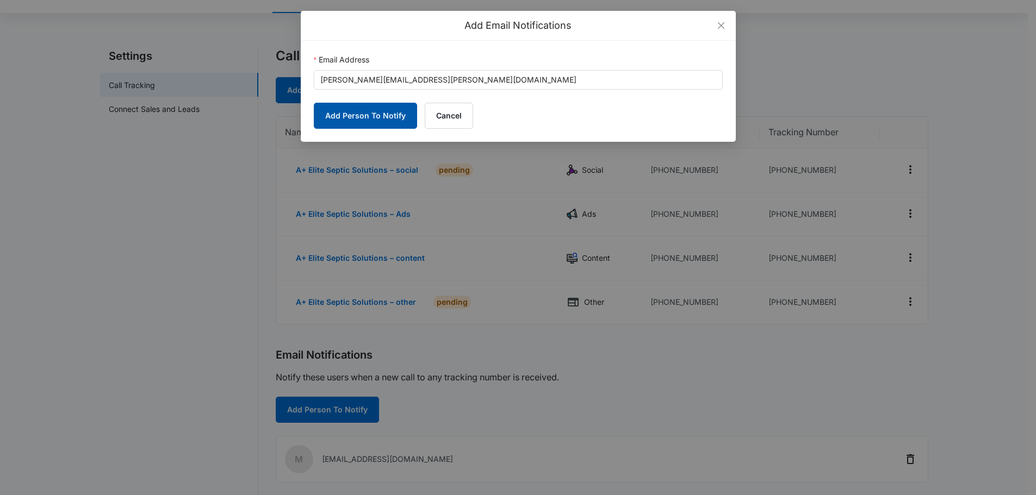
click at [368, 116] on button "Add Person To Notify" at bounding box center [365, 116] width 103 height 26
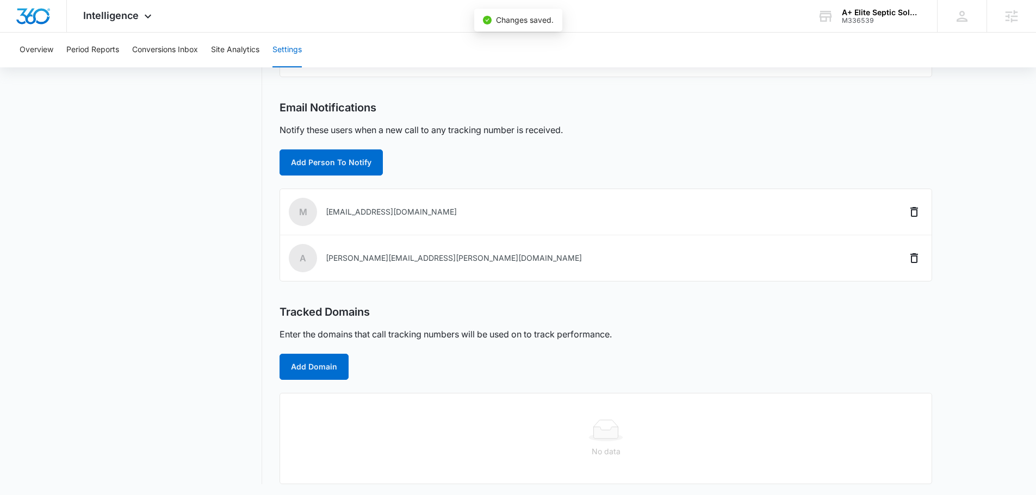
scroll to position [304, 0]
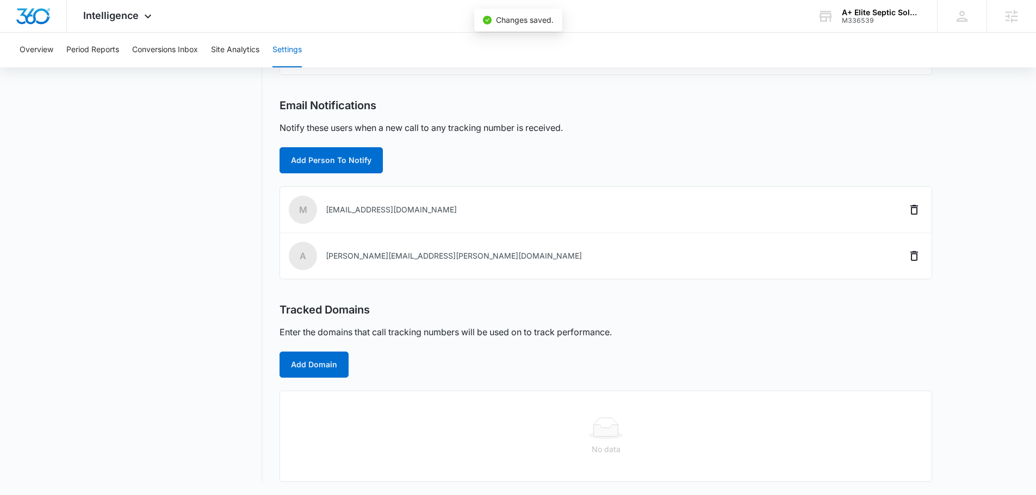
drag, startPoint x: 273, startPoint y: 375, endPoint x: 316, endPoint y: 361, distance: 45.0
click at [273, 374] on div "Settings Call Tracking Connect Sales and Leads Call Tracking Add Tracking Numbe…" at bounding box center [518, 140] width 828 height 684
click at [316, 360] on button "Add Domain" at bounding box center [313, 365] width 69 height 26
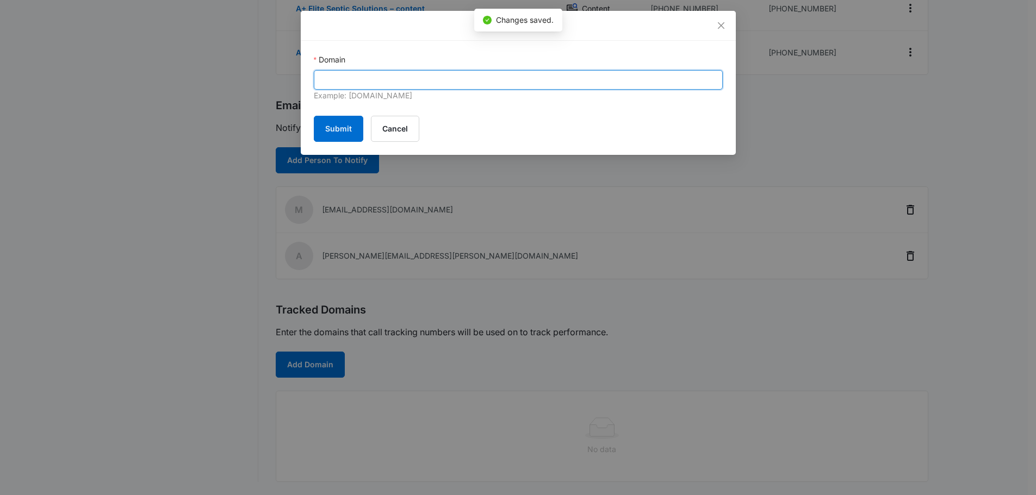
drag, startPoint x: 440, startPoint y: 79, endPoint x: 440, endPoint y: 90, distance: 10.9
click at [440, 79] on input "Domain" at bounding box center [518, 80] width 409 height 20
paste input "[URL][DOMAIN_NAME]"
drag, startPoint x: 346, startPoint y: 80, endPoint x: -28, endPoint y: 103, distance: 375.3
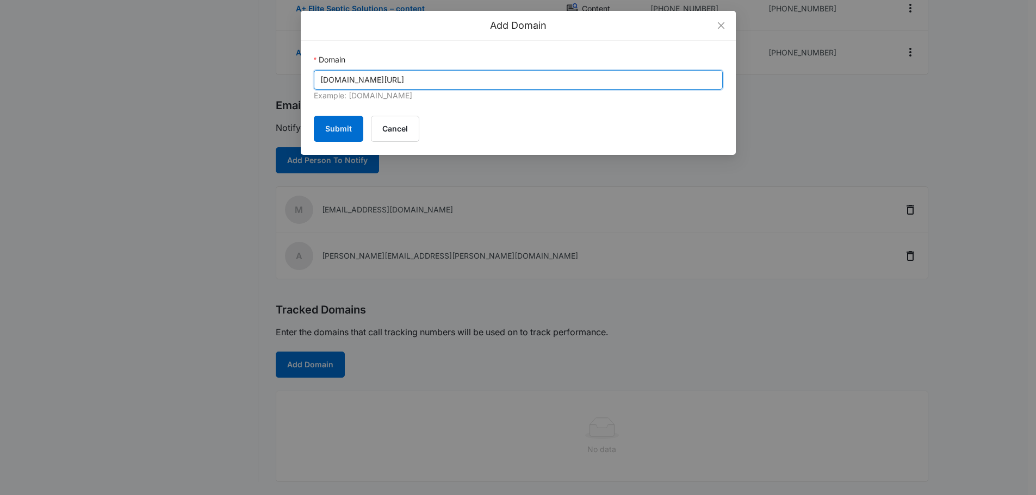
click at [450, 77] on input "[DOMAIN_NAME][URL]" at bounding box center [518, 80] width 409 height 20
type input "[DOMAIN_NAME]"
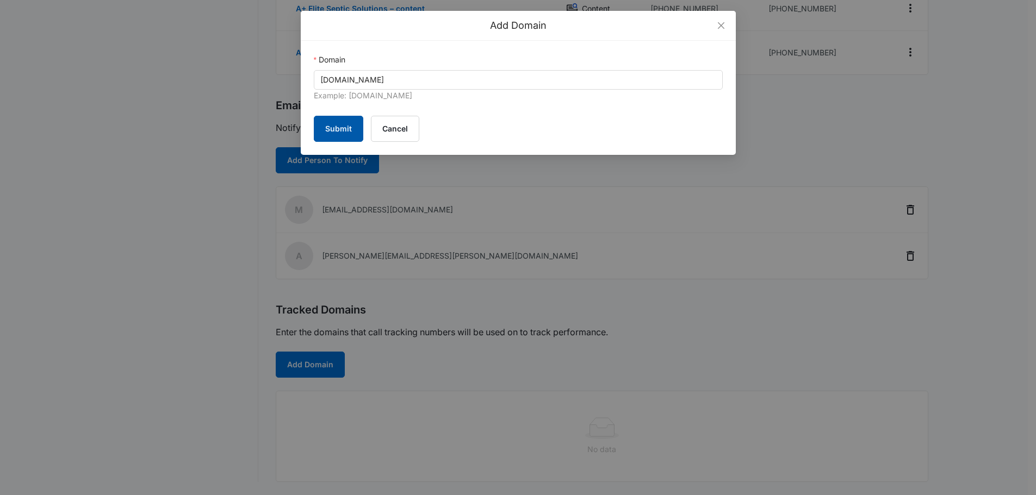
click at [357, 128] on button "Submit" at bounding box center [338, 129] width 49 height 26
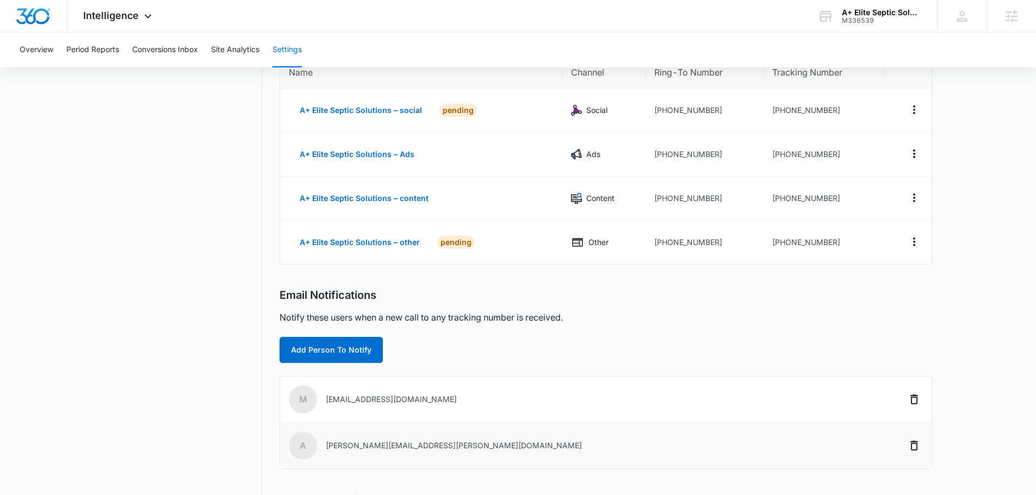
scroll to position [31, 0]
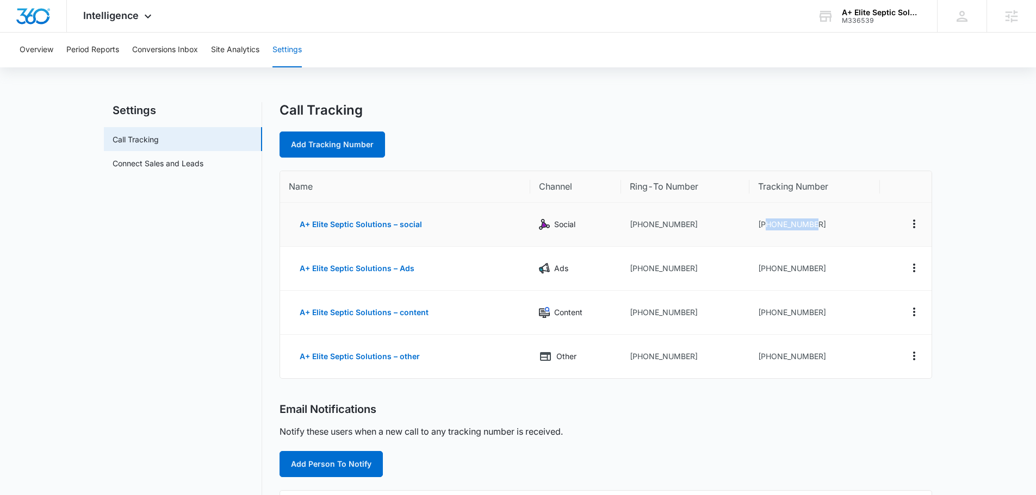
drag, startPoint x: 816, startPoint y: 228, endPoint x: 766, endPoint y: 226, distance: 49.5
click at [766, 226] on td "+13054142053" at bounding box center [814, 225] width 130 height 44
copy td "3054142053"
drag, startPoint x: 843, startPoint y: 268, endPoint x: 767, endPoint y: 270, distance: 75.6
click at [767, 270] on td "+13054142054" at bounding box center [814, 269] width 130 height 44
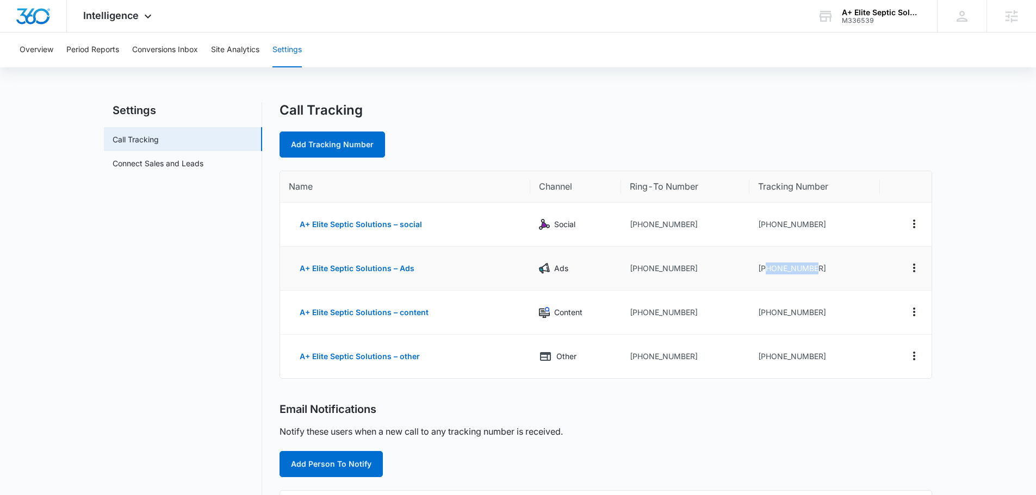
copy td "3054142054"
drag, startPoint x: 832, startPoint y: 313, endPoint x: 766, endPoint y: 314, distance: 65.8
click at [766, 314] on td "+13054142056" at bounding box center [814, 313] width 130 height 44
copy td "3054142056"
drag, startPoint x: 835, startPoint y: 363, endPoint x: 763, endPoint y: 360, distance: 71.8
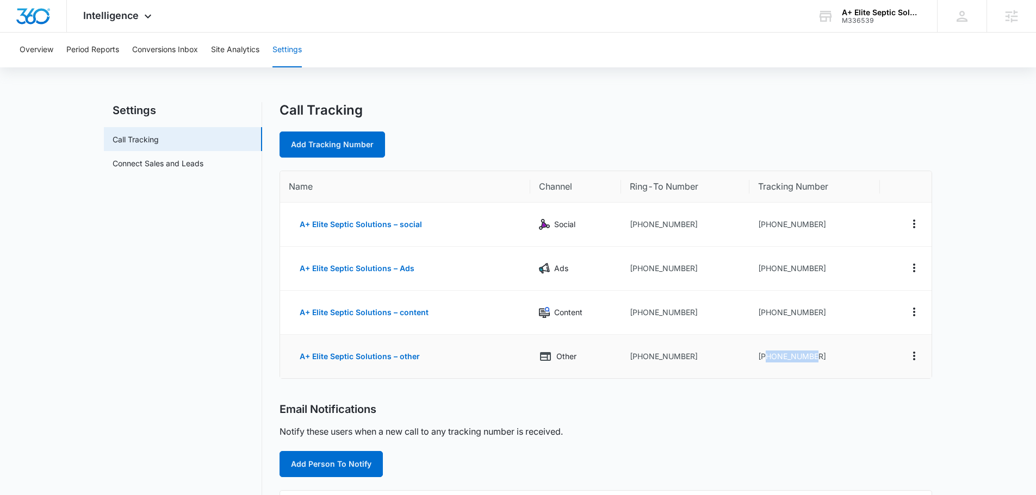
click at [763, 360] on td "[PHONE_NUMBER]" at bounding box center [814, 356] width 130 height 43
copy td "3054142060"
click at [631, 381] on div "Call Tracking Add Tracking Number Name Channel Ring-To Number Tracking Number A…" at bounding box center [605, 416] width 652 height 628
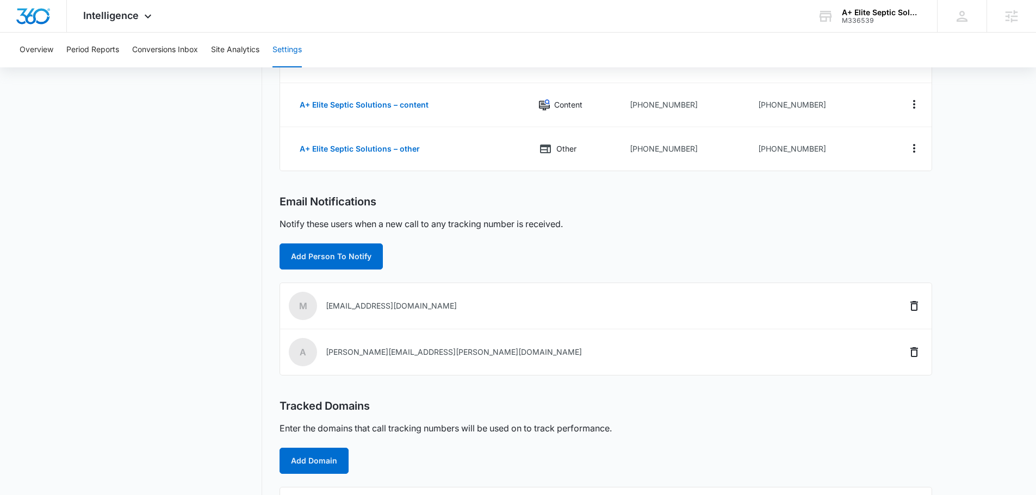
scroll to position [248, 0]
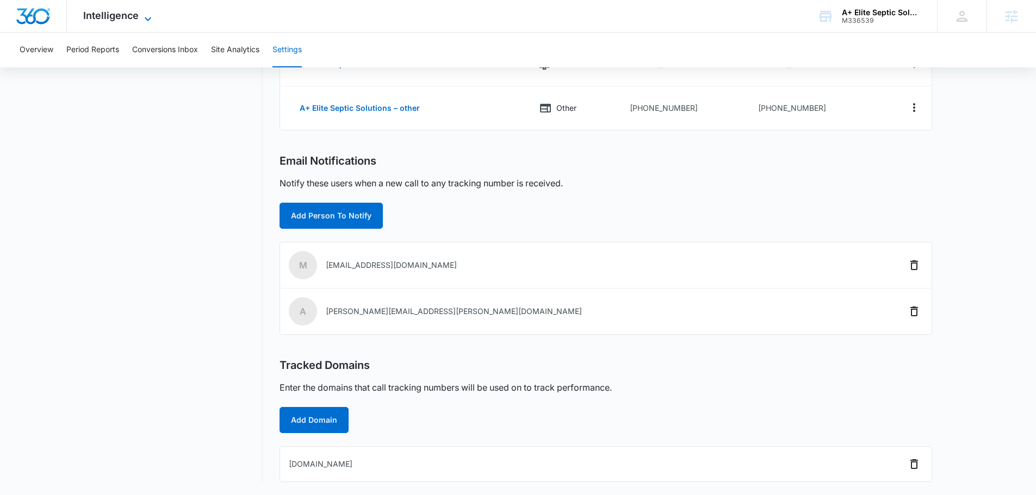
click at [149, 16] on icon at bounding box center [147, 19] width 13 height 13
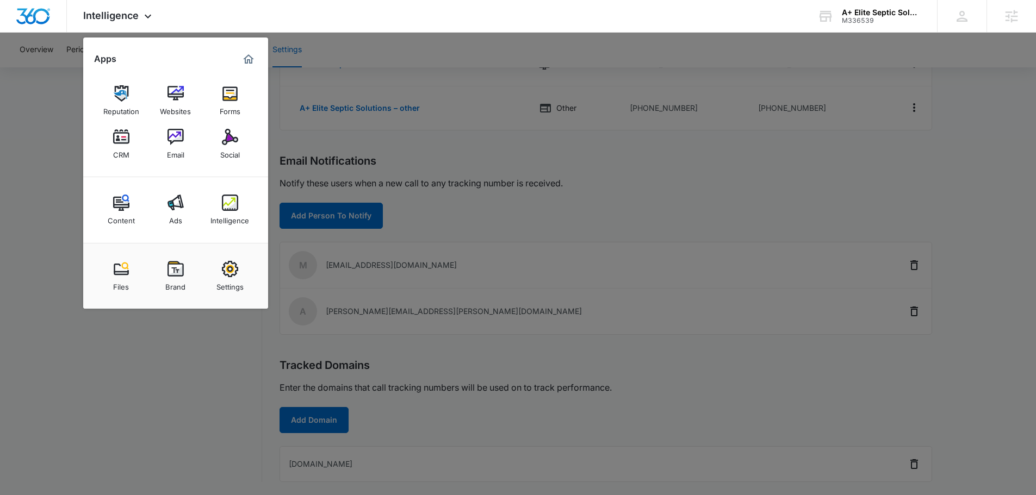
click at [113, 363] on div at bounding box center [518, 247] width 1036 height 495
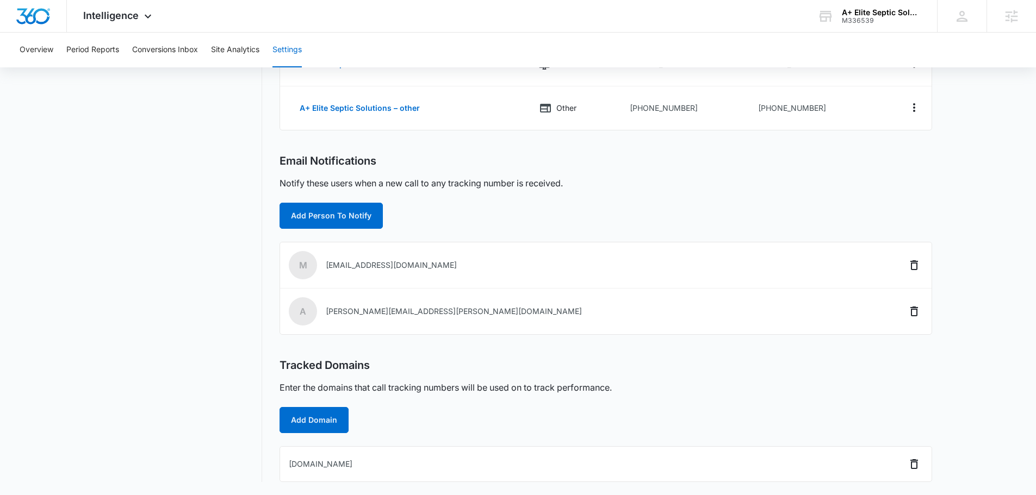
scroll to position [0, 0]
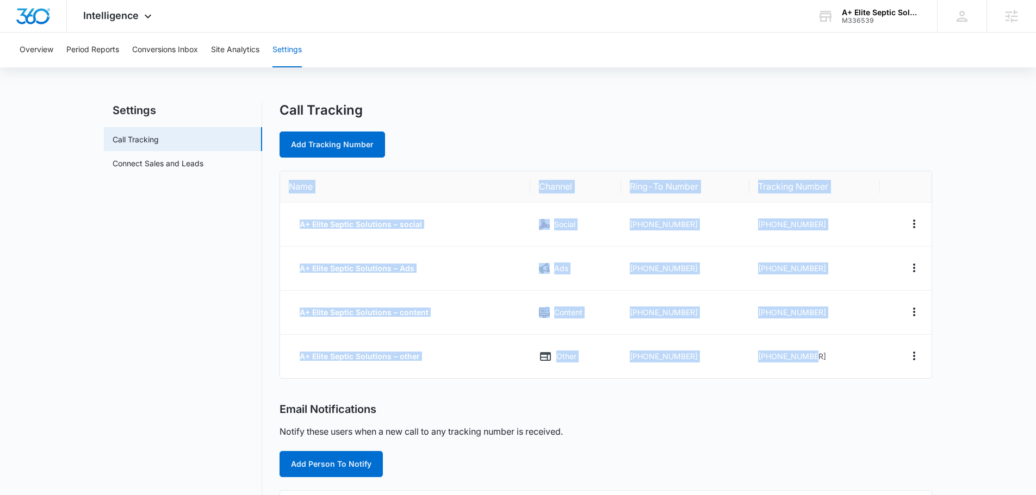
drag, startPoint x: 836, startPoint y: 363, endPoint x: 272, endPoint y: 195, distance: 588.2
click at [272, 195] on div "Settings Call Tracking Connect Sales and Leads Call Tracking Add Tracking Numbe…" at bounding box center [518, 416] width 828 height 628
copy table "Name Channel Ring-To Number Tracking Number A+ Elite Septic Solutions – social …"
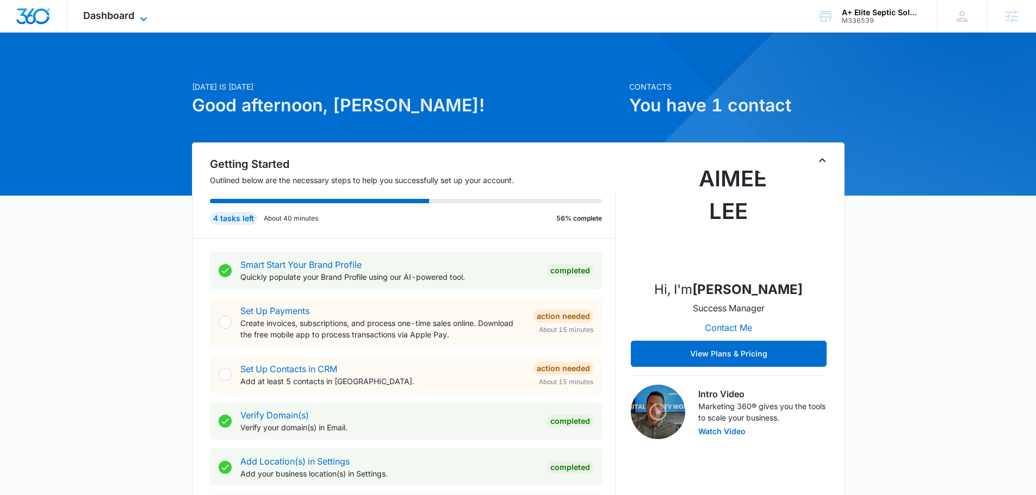
click at [84, 20] on span "Dashboard" at bounding box center [108, 15] width 51 height 11
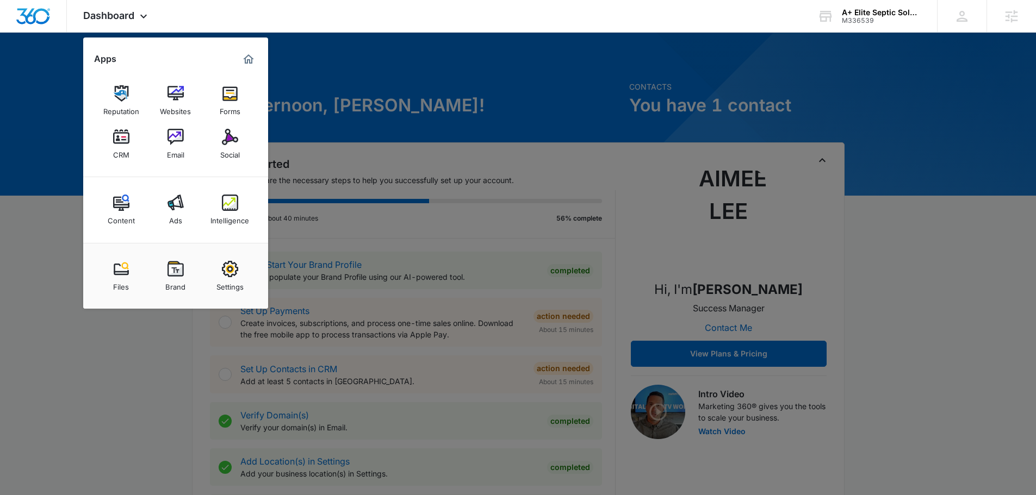
click at [886, 340] on div at bounding box center [518, 247] width 1036 height 495
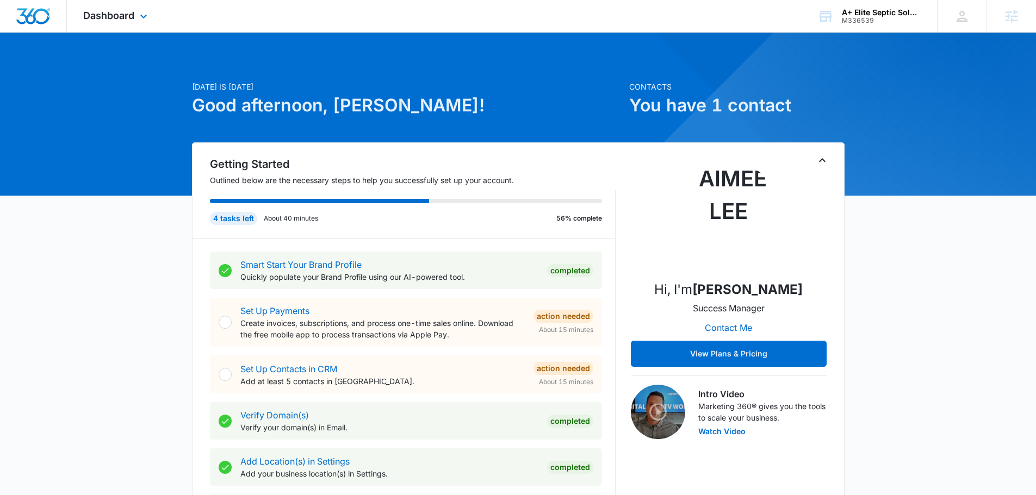
click at [133, 23] on div "Dashboard Apps Reputation Websites Forms CRM Email Social Content Ads Intellige…" at bounding box center [116, 16] width 99 height 32
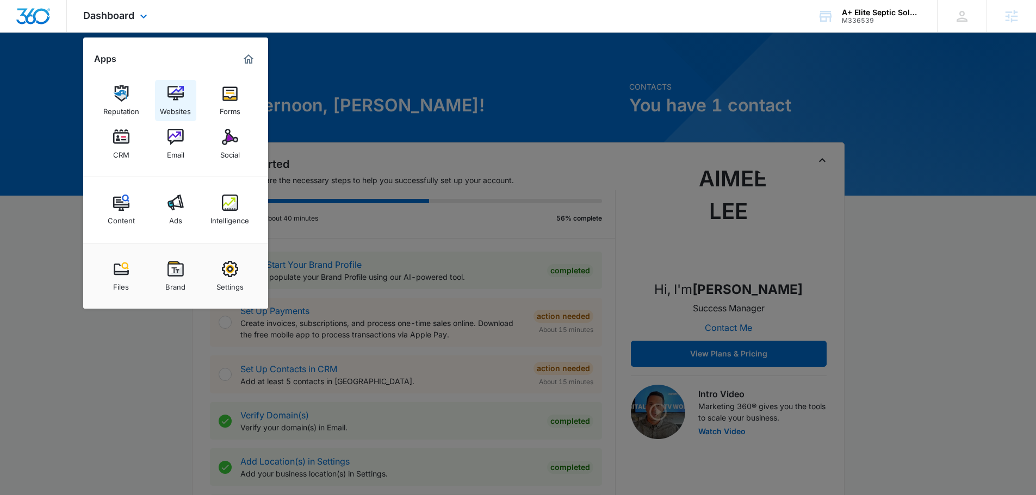
click at [174, 91] on img at bounding box center [175, 93] width 16 height 16
